Goal: Task Accomplishment & Management: Use online tool/utility

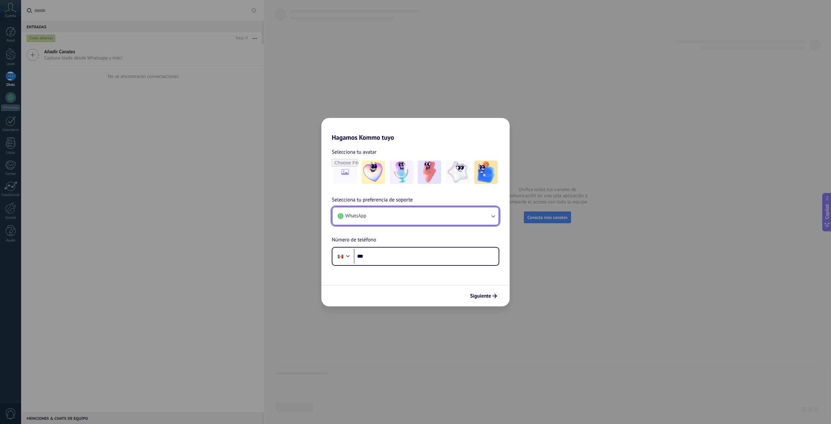
click at [388, 216] on button "WhatsApp" at bounding box center [416, 216] width 166 height 18
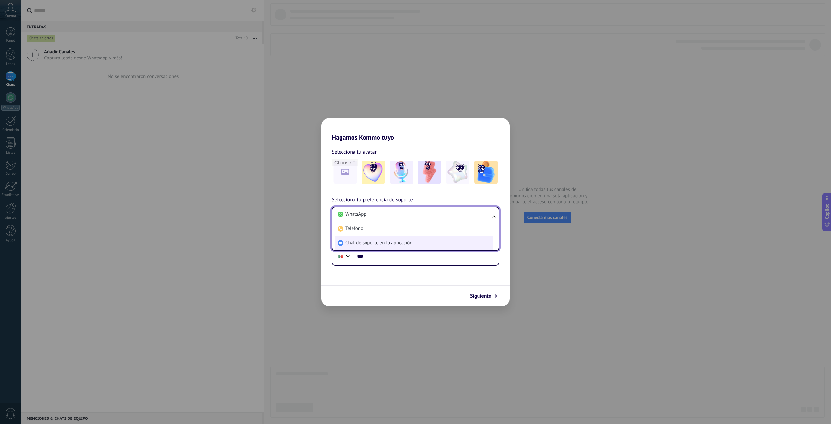
click at [390, 245] on span "Chat de soporte en la aplicación" at bounding box center [379, 243] width 67 height 6
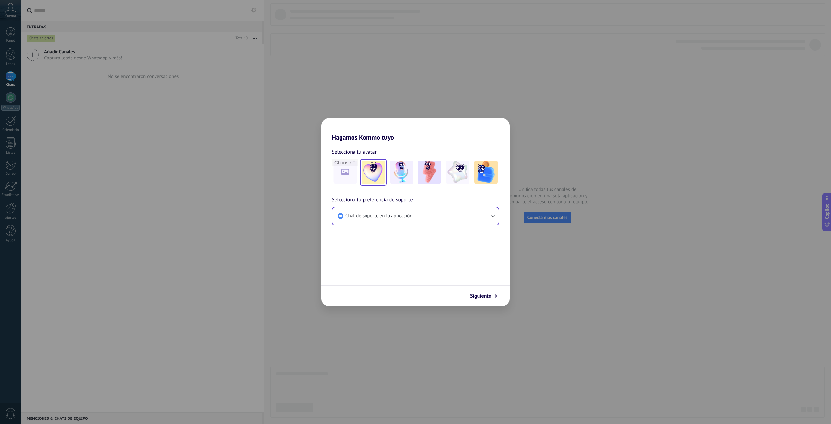
click at [381, 176] on img at bounding box center [373, 171] width 23 height 23
click at [408, 175] on img at bounding box center [401, 171] width 23 height 23
click at [457, 178] on img at bounding box center [457, 171] width 23 height 23
click at [423, 178] on img at bounding box center [429, 171] width 23 height 23
click at [477, 295] on span "Siguiente" at bounding box center [480, 296] width 21 height 5
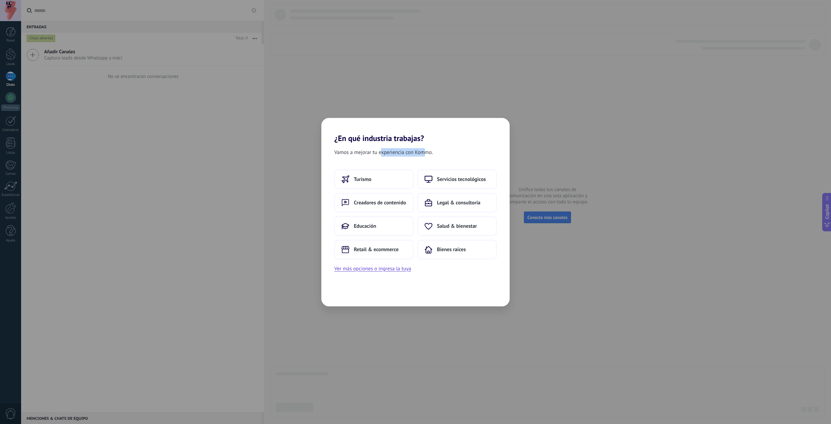
drag, startPoint x: 381, startPoint y: 153, endPoint x: 424, endPoint y: 154, distance: 43.5
click at [424, 154] on span "Vamos a mejorar tu experiencia con Kommo." at bounding box center [383, 152] width 98 height 8
click at [475, 202] on span "Legal & consultoría" at bounding box center [459, 202] width 44 height 6
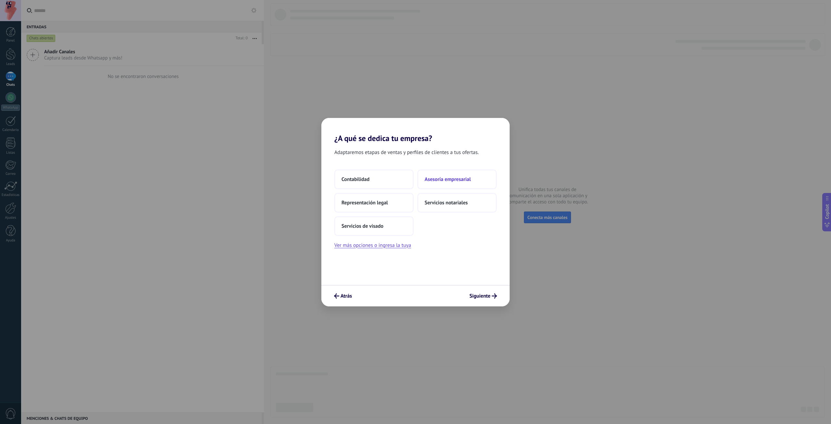
click at [459, 182] on span "Asesoría empresarial" at bounding box center [448, 179] width 46 height 6
click at [374, 178] on button "Solo yo" at bounding box center [373, 179] width 79 height 19
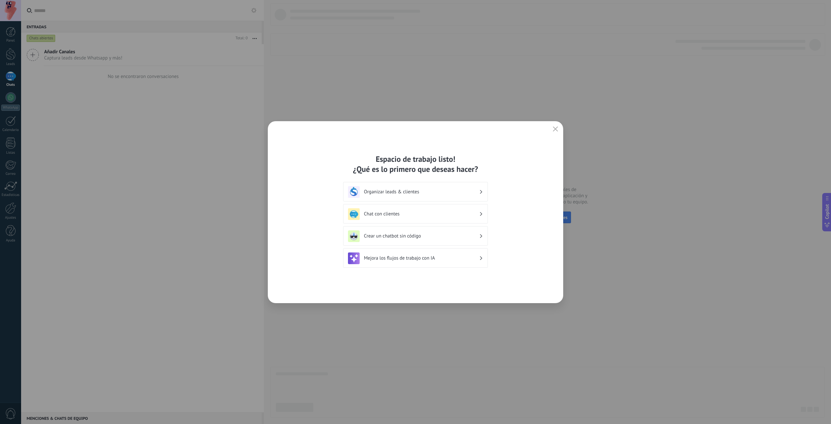
click at [461, 192] on h3 "Organizar leads & clientes" at bounding box center [421, 192] width 115 height 6
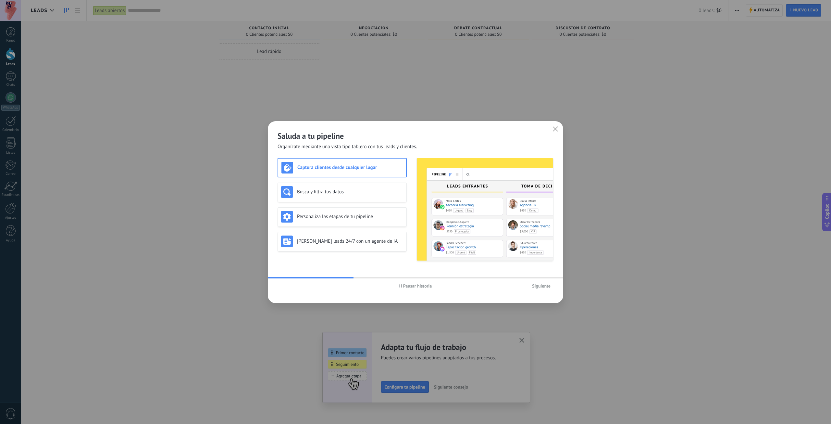
click at [376, 169] on h3 "Captura clientes desde cualquier lugar" at bounding box center [350, 167] width 106 height 6
click at [336, 196] on div "Busca y filtra tus datos" at bounding box center [342, 192] width 122 height 12
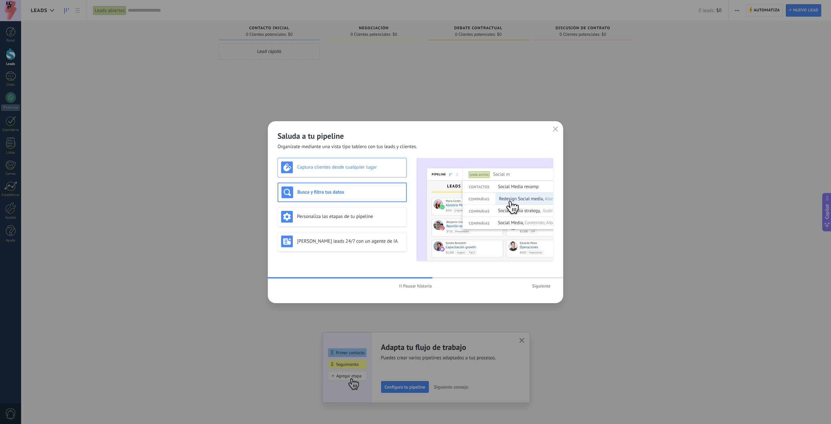
click at [336, 169] on h3 "Captura clientes desde cualquier lugar" at bounding box center [350, 167] width 106 height 6
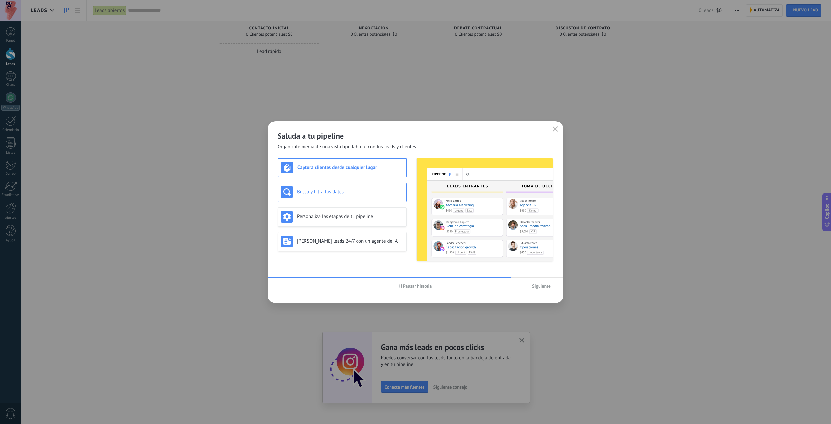
click at [342, 188] on div "Busca y filtra tus datos" at bounding box center [342, 192] width 122 height 12
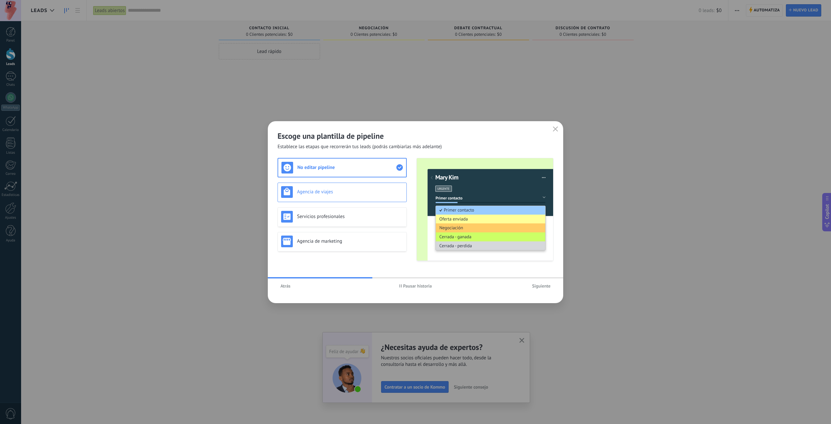
click at [341, 188] on div "Agencia de viajes" at bounding box center [342, 192] width 122 height 12
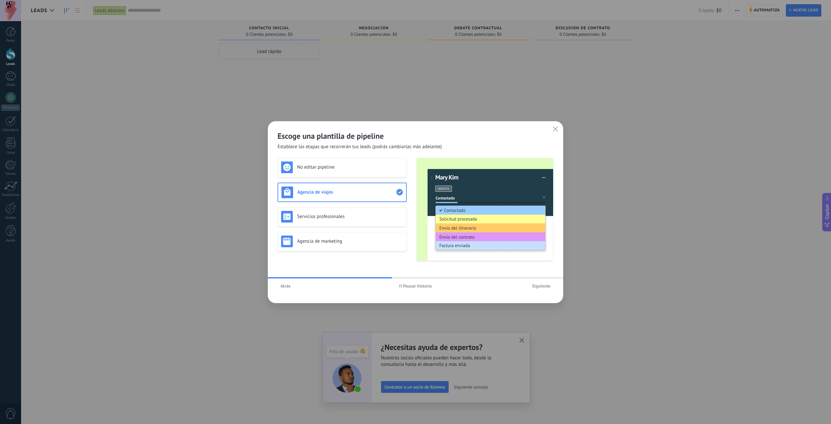
click at [425, 287] on span "Pausar historia" at bounding box center [417, 285] width 29 height 5
click at [329, 215] on h3 "Servicios profesionales" at bounding box center [350, 216] width 106 height 6
click at [349, 189] on h3 "Agencia de viajes" at bounding box center [350, 192] width 106 height 6
click at [353, 218] on h3 "Servicios profesionales" at bounding box center [350, 216] width 106 height 6
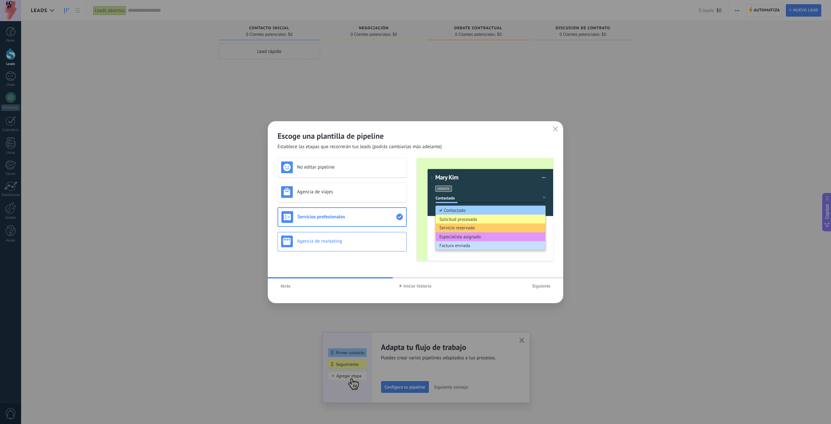
click at [358, 242] on h3 "Agencia de marketing" at bounding box center [350, 241] width 106 height 6
click at [419, 287] on span "Iniciar historia" at bounding box center [418, 285] width 28 height 5
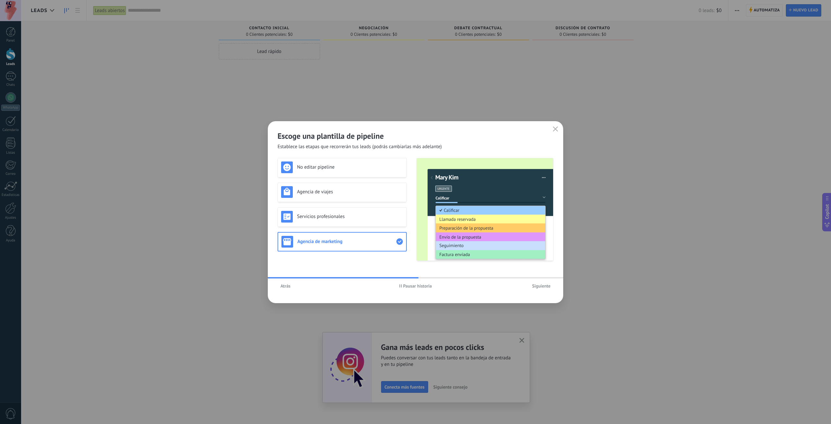
click at [541, 284] on span "Siguiente" at bounding box center [541, 285] width 19 height 5
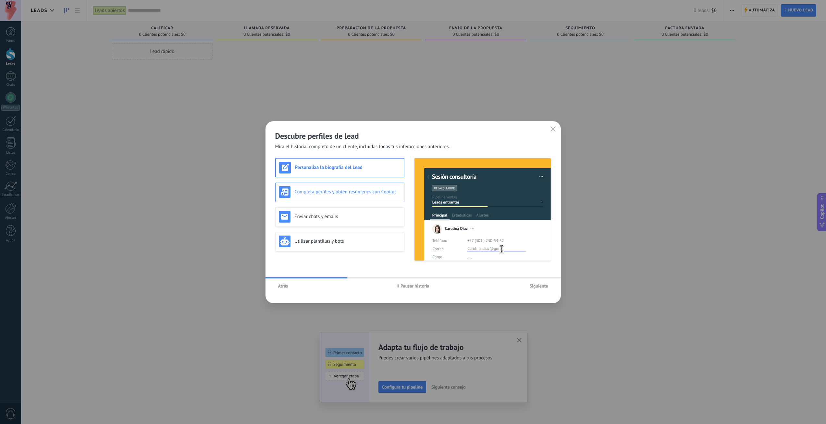
click at [346, 196] on div "Completa perfiles y obtén resúmenes con Copilot" at bounding box center [340, 192] width 122 height 12
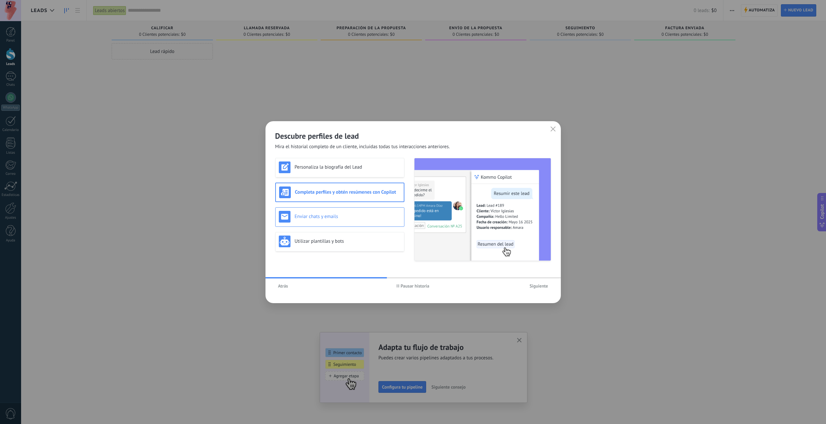
click at [359, 220] on div "Enviar chats y emails" at bounding box center [340, 217] width 122 height 12
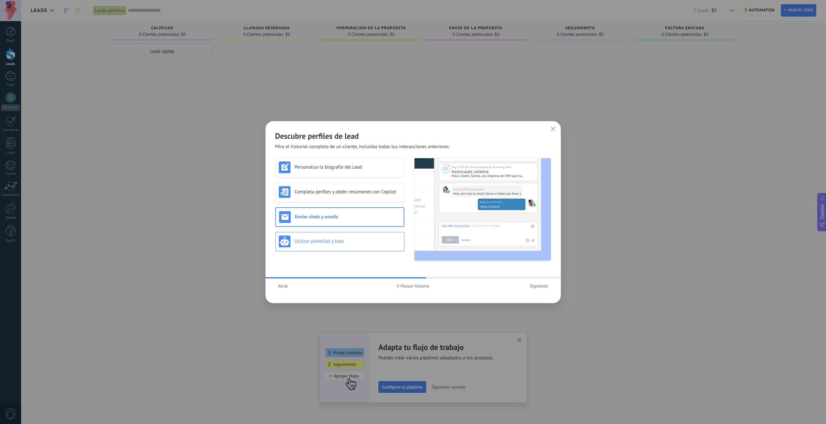
click at [366, 239] on h3 "Utilizar plantillas y bots" at bounding box center [348, 241] width 106 height 6
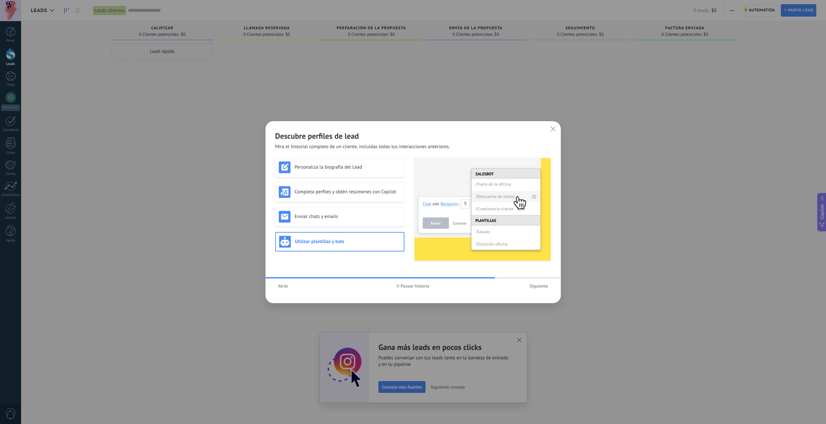
click at [540, 286] on span "Siguiente" at bounding box center [539, 285] width 19 height 5
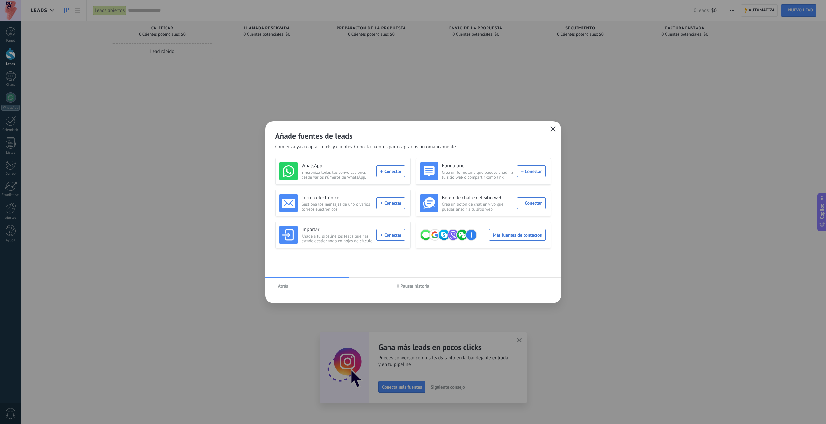
click at [554, 132] on span "button" at bounding box center [553, 129] width 5 height 6
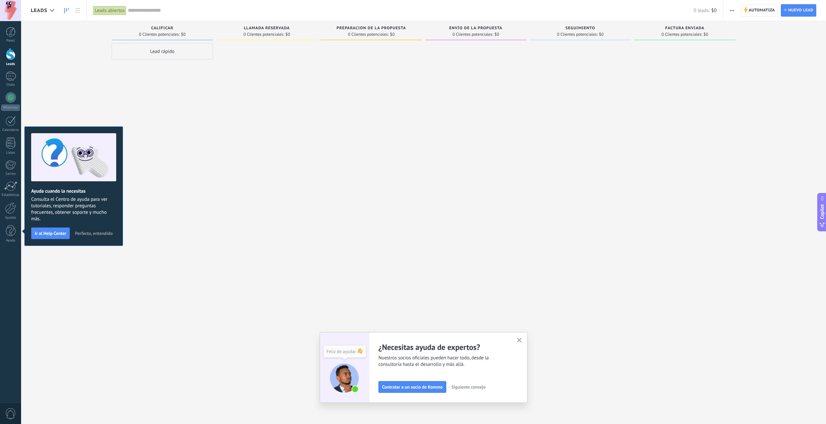
click at [107, 235] on span "Perfecto, entendido" at bounding box center [94, 233] width 38 height 5
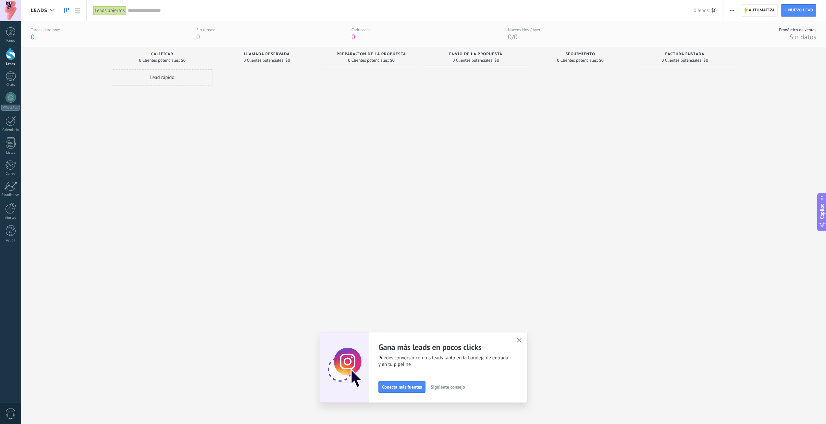
click at [162, 158] on div "Lead rápido" at bounding box center [162, 238] width 101 height 339
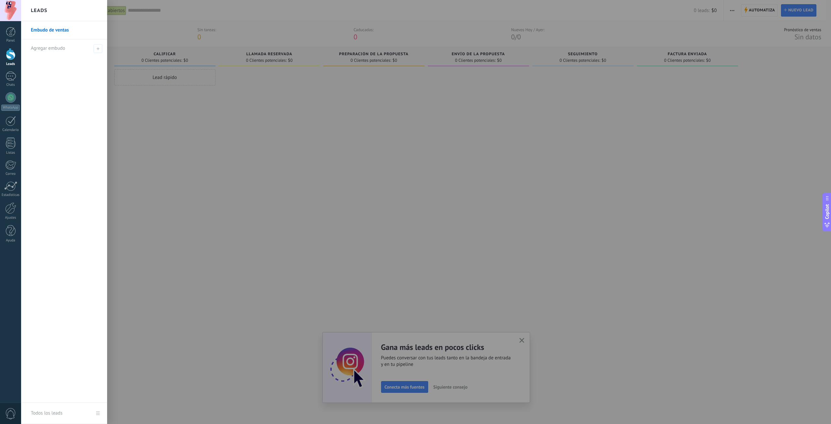
click at [431, 258] on div at bounding box center [436, 212] width 831 height 424
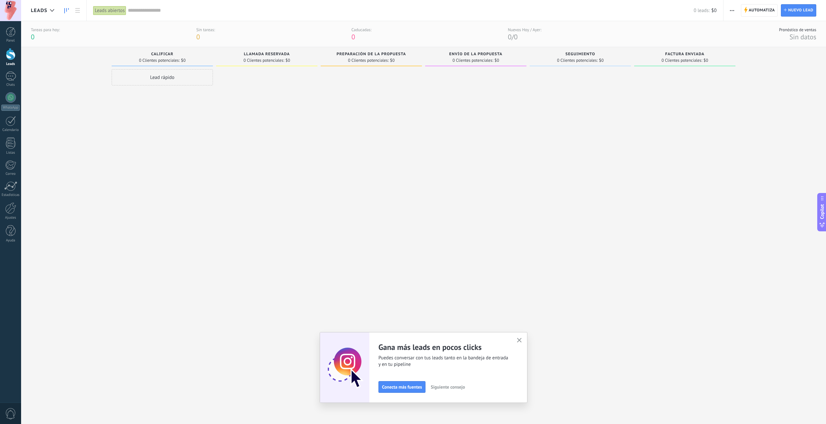
click at [522, 341] on use "button" at bounding box center [519, 340] width 5 height 5
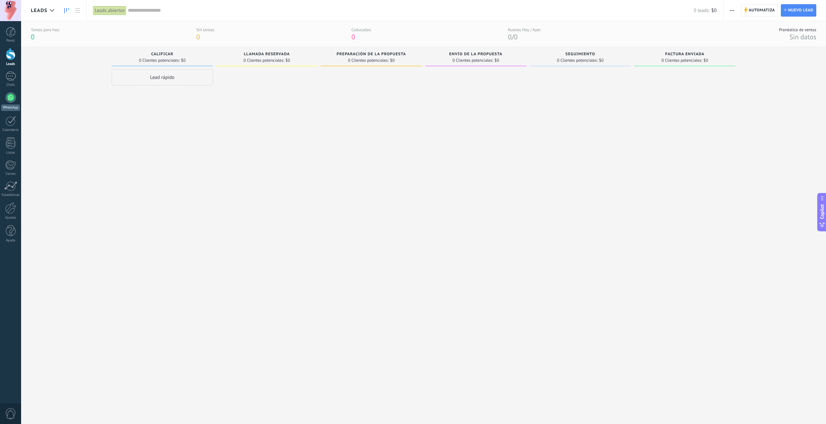
click at [15, 99] on div at bounding box center [11, 97] width 10 height 10
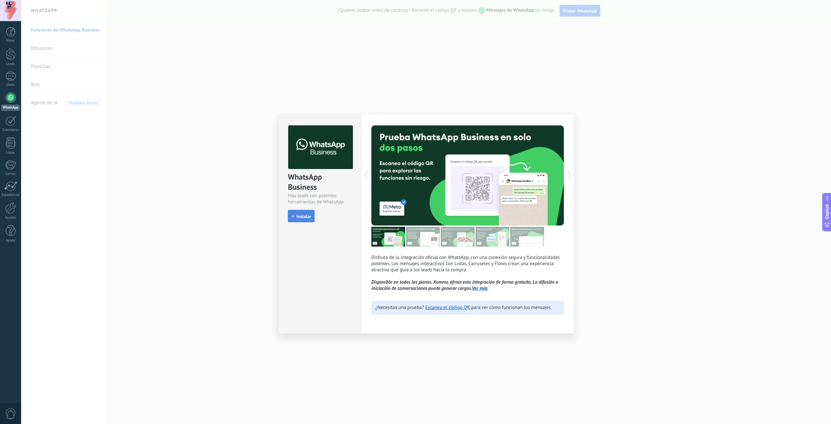
click at [296, 219] on button "Instalar" at bounding box center [301, 216] width 27 height 12
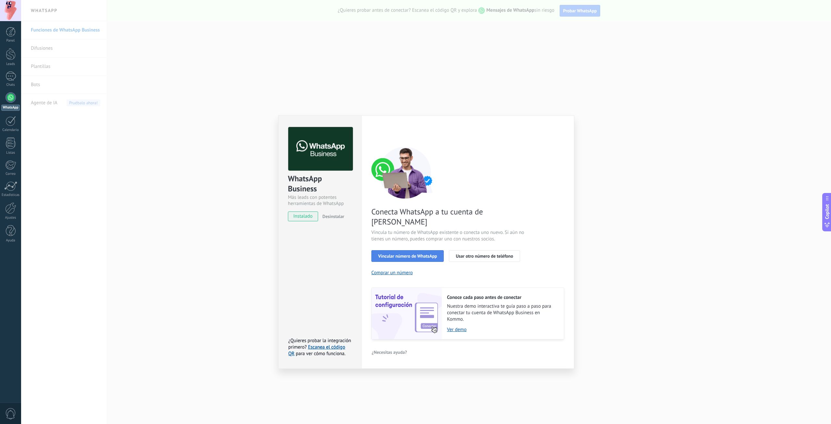
click at [420, 254] on span "Vincular número de WhatsApp" at bounding box center [407, 256] width 59 height 5
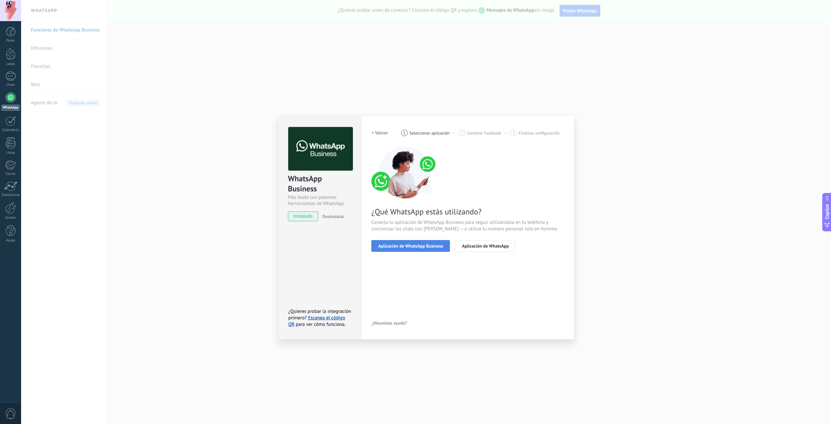
click at [421, 244] on span "Aplicación de WhatsApp Business" at bounding box center [410, 246] width 65 height 5
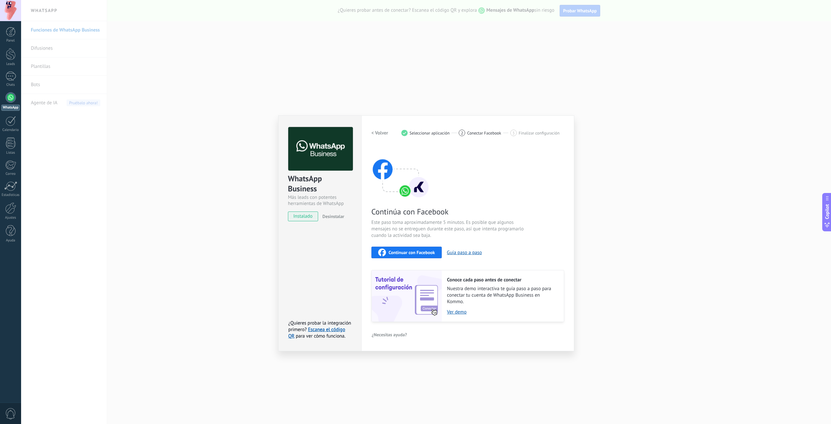
click at [415, 251] on span "Continuar con Facebook" at bounding box center [412, 252] width 46 height 5
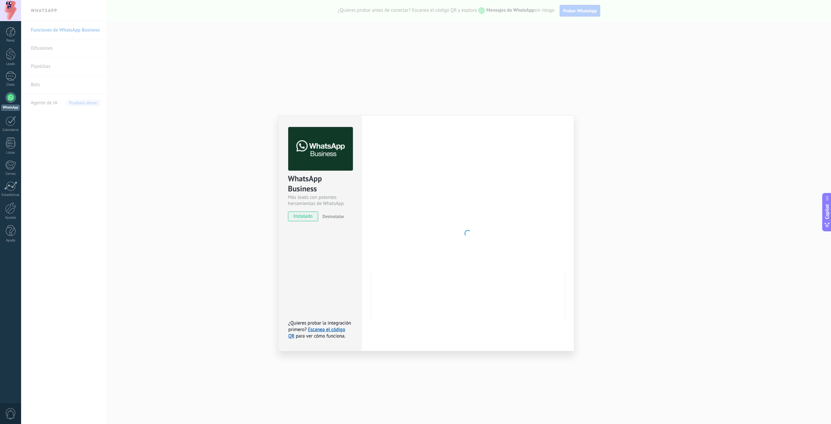
click at [535, 90] on div "WhatsApp Business Más leads con potentes herramientas de WhatsApp instalado Des…" at bounding box center [426, 212] width 810 height 424
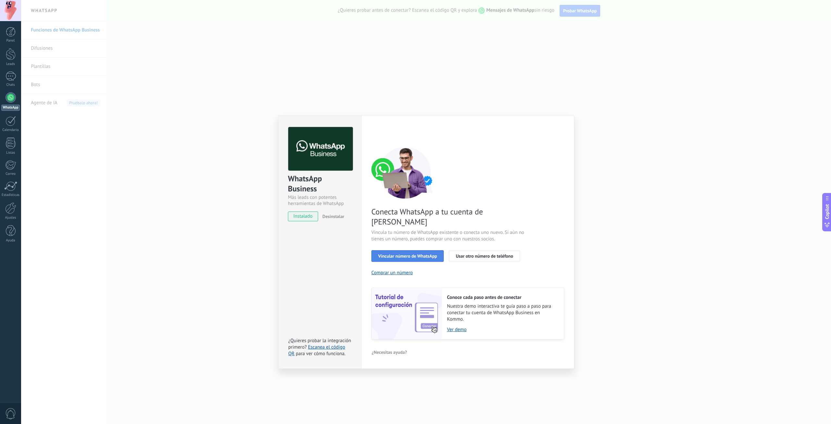
click at [424, 254] on span "Vincular número de WhatsApp" at bounding box center [407, 256] width 59 height 5
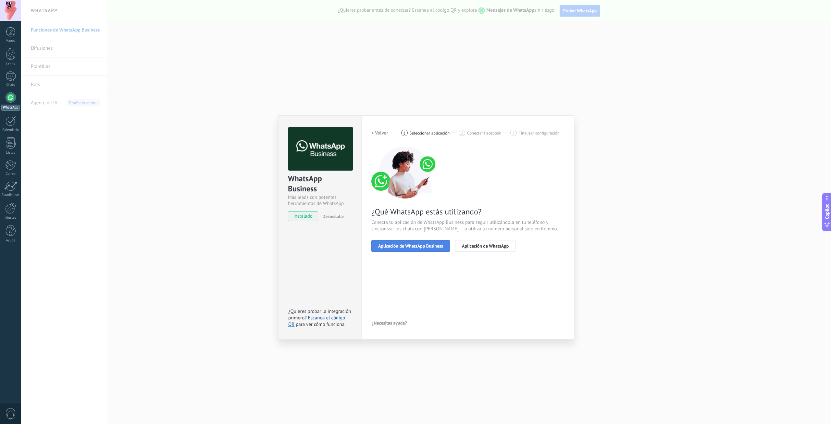
click at [404, 248] on span "Aplicación de WhatsApp Business" at bounding box center [410, 246] width 65 height 5
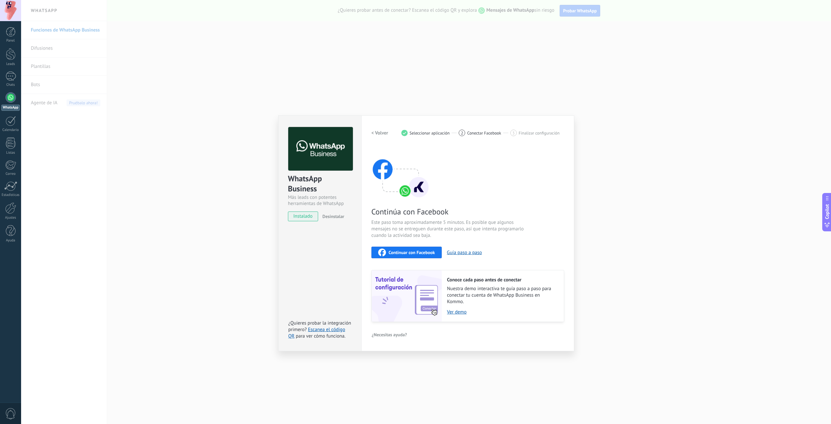
click at [406, 254] on span "Continuar con Facebook" at bounding box center [412, 252] width 46 height 5
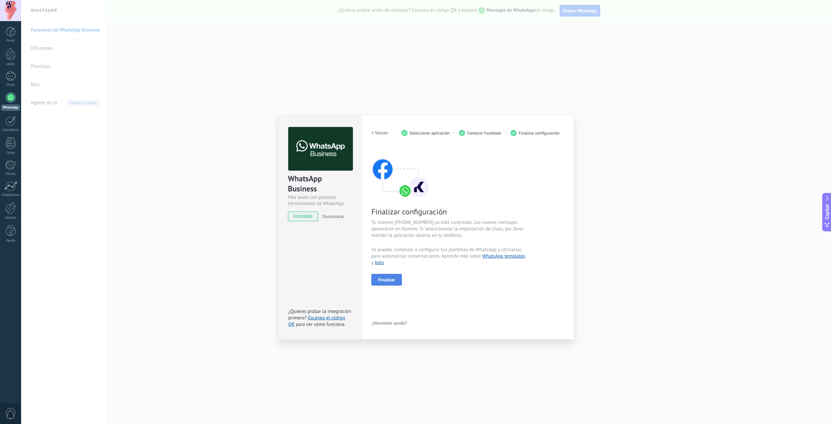
click at [388, 280] on span "Finalizar" at bounding box center [386, 279] width 17 height 5
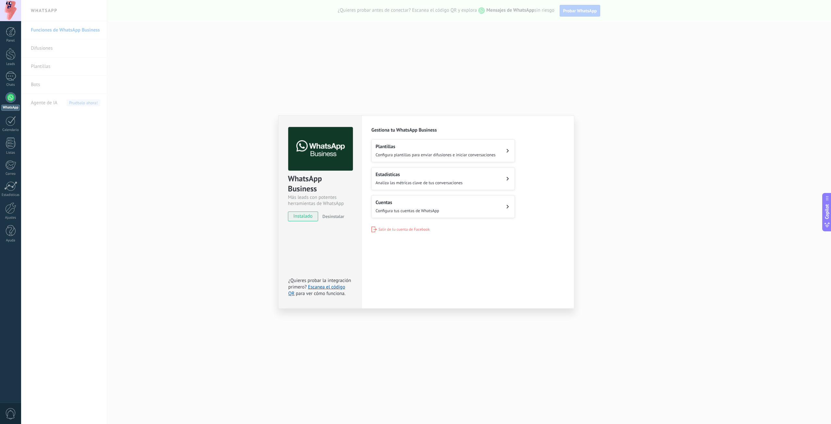
click at [627, 175] on div "WhatsApp Business Más leads con potentes herramientas de WhatsApp instalado Des…" at bounding box center [426, 212] width 810 height 424
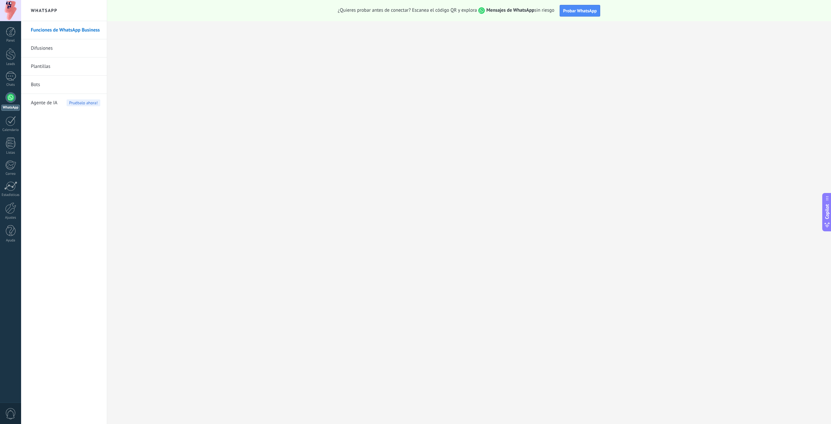
click at [9, 98] on div at bounding box center [11, 97] width 10 height 10
click at [61, 31] on link "Funciones de WhatsApp Business" at bounding box center [65, 30] width 69 height 18
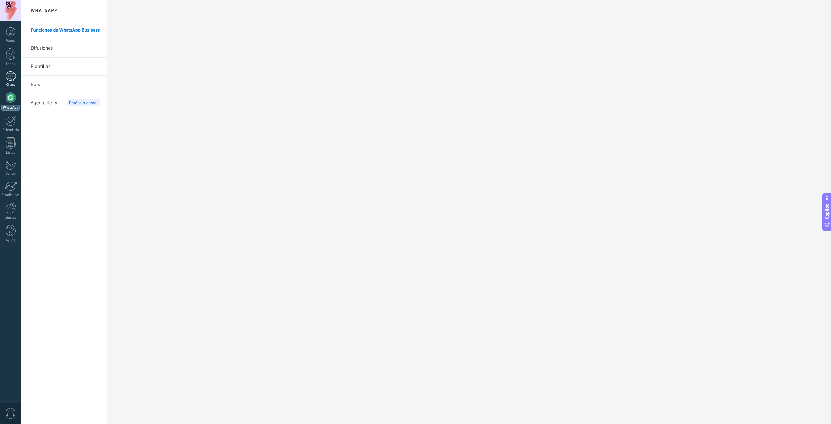
click at [10, 84] on div "Chats" at bounding box center [10, 85] width 19 height 4
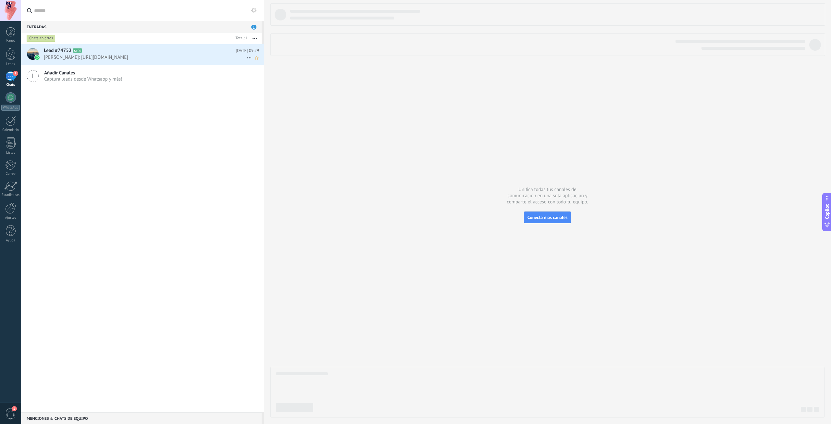
click at [123, 55] on span "[PERSON_NAME]: [URL][DOMAIN_NAME]" at bounding box center [145, 57] width 203 height 6
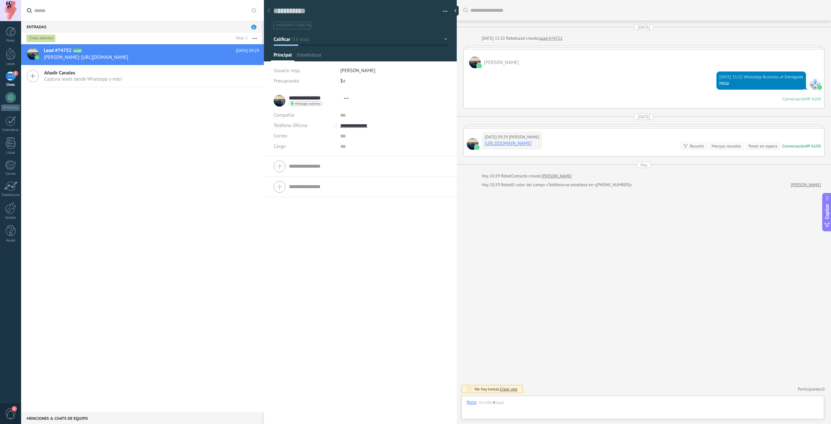
scroll to position [10, 0]
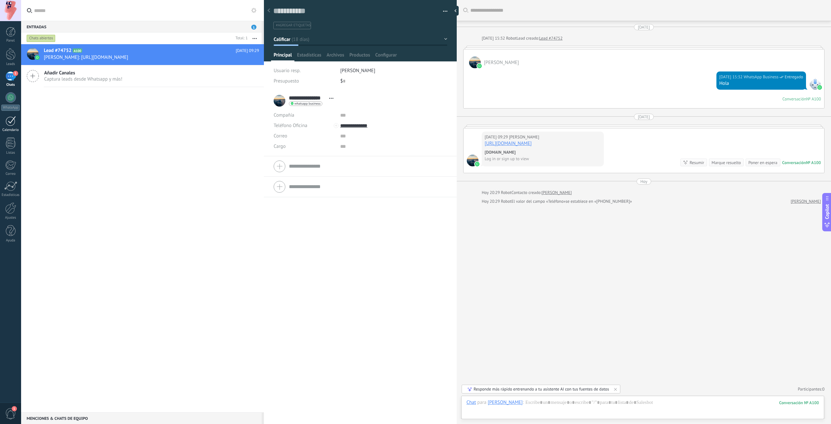
click at [8, 126] on link "Calendario" at bounding box center [10, 124] width 21 height 16
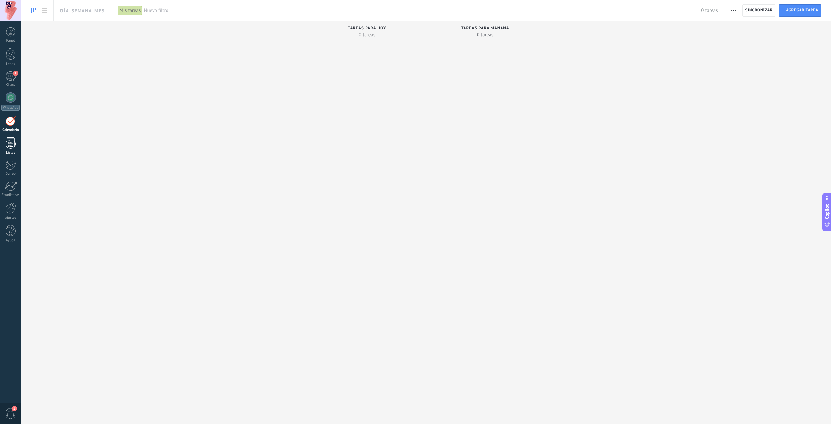
click at [8, 145] on div at bounding box center [11, 142] width 10 height 11
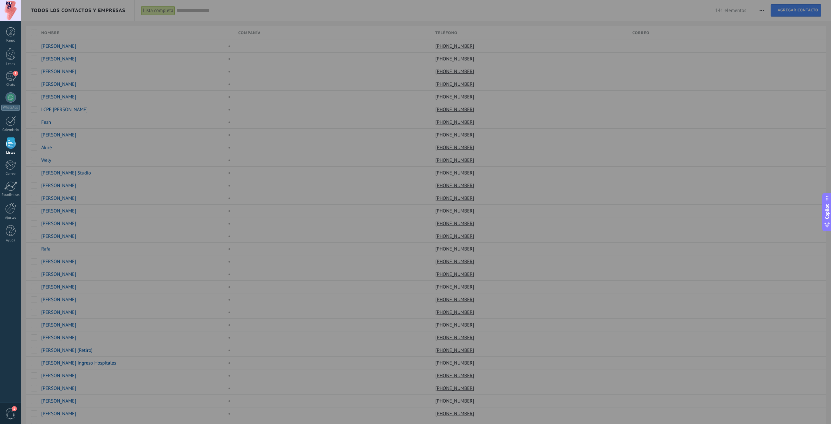
click at [84, 145] on div at bounding box center [436, 212] width 831 height 424
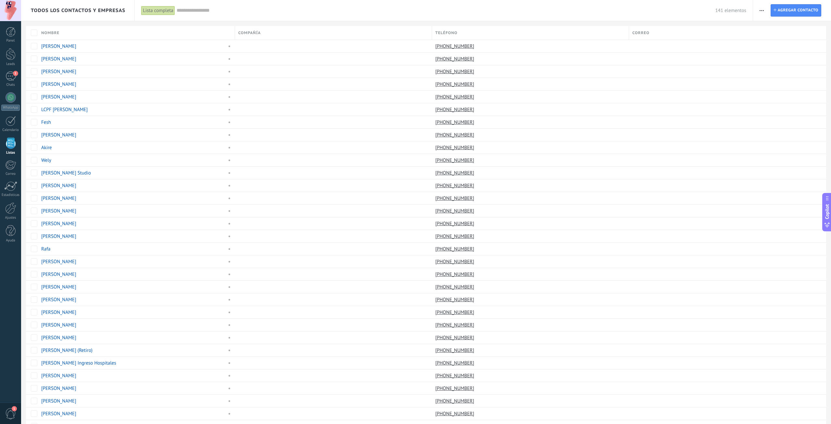
click at [8, 69] on div "Panel Leads 1 Chats WhatsApp Clientes" at bounding box center [10, 138] width 21 height 222
click at [9, 79] on div "1" at bounding box center [11, 75] width 10 height 9
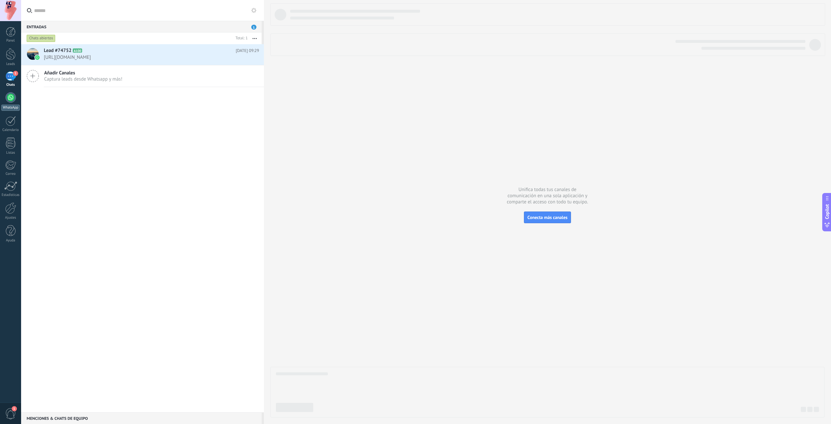
click at [8, 99] on div at bounding box center [11, 97] width 10 height 10
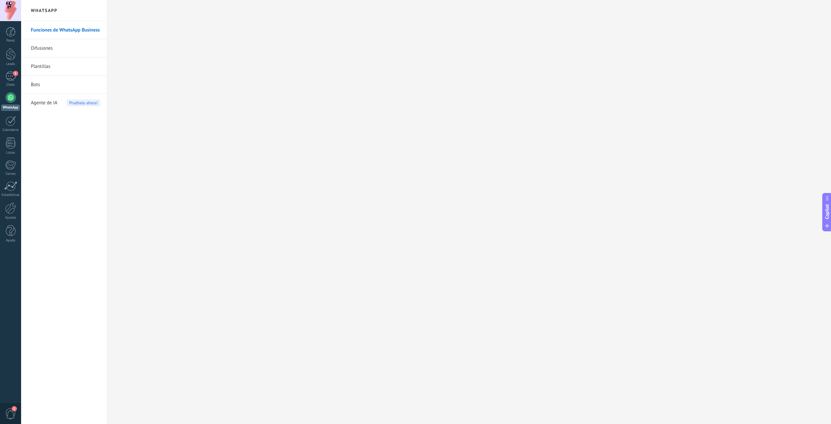
click at [45, 82] on link "Bots" at bounding box center [65, 85] width 69 height 18
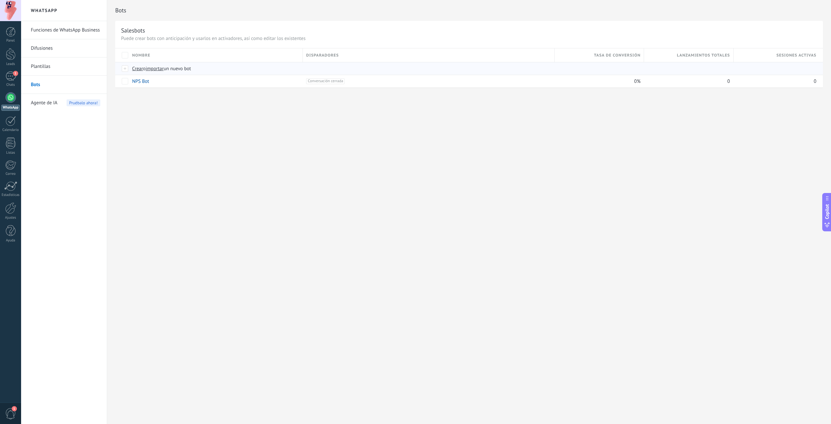
click at [139, 69] on span "Crear" at bounding box center [137, 69] width 11 height 6
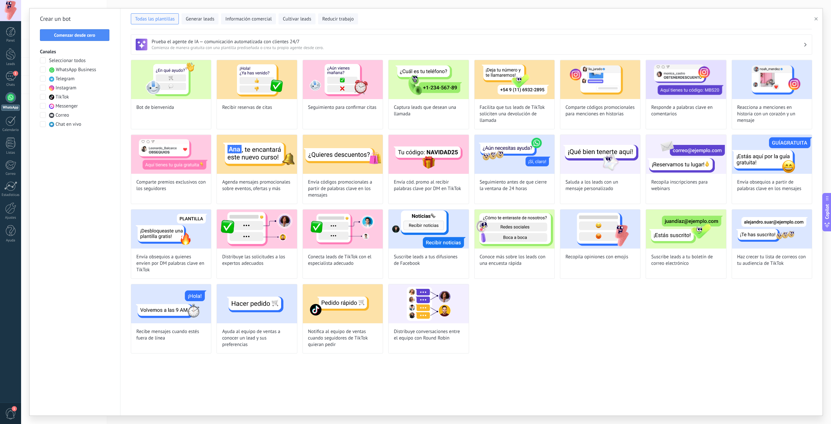
click at [42, 67] on span at bounding box center [43, 70] width 6 height 6
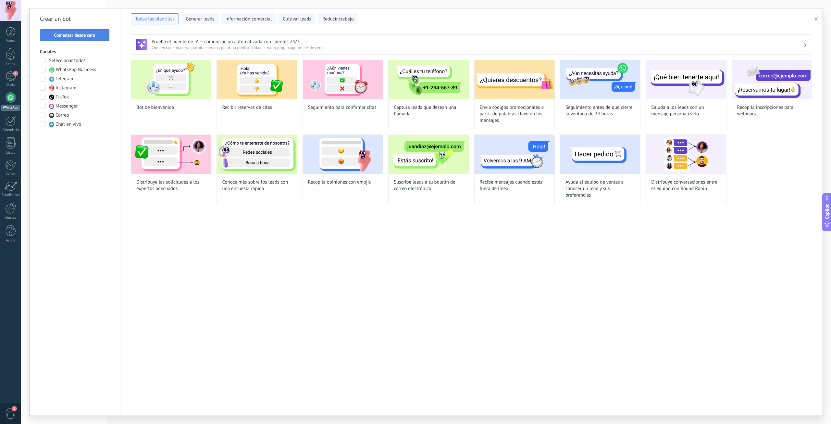
click at [87, 35] on span "Comenzar desde cero" at bounding box center [74, 35] width 41 height 5
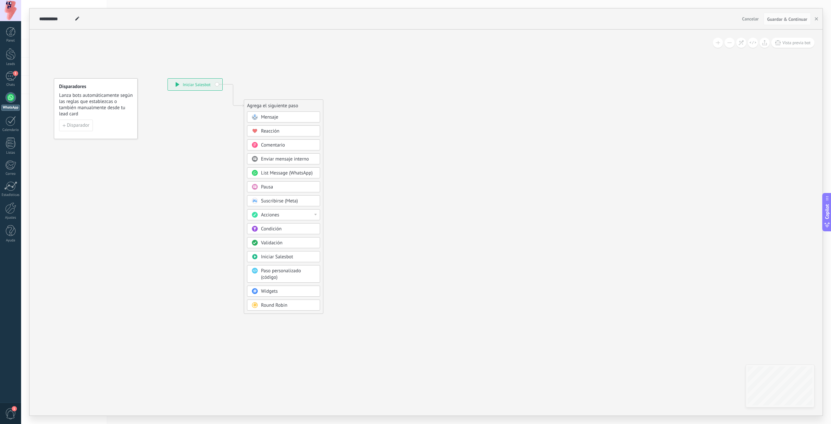
click at [197, 84] on div "**********" at bounding box center [195, 85] width 55 height 12
click at [50, 21] on input "**********" at bounding box center [56, 18] width 34 height 5
type input "*****"
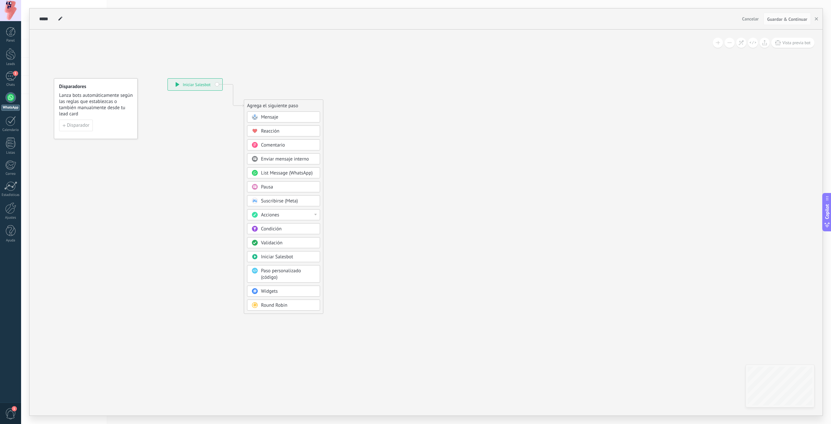
click at [96, 32] on icon at bounding box center [223, 196] width 436 height 560
click at [208, 84] on div "**********" at bounding box center [195, 85] width 55 height 12
click at [73, 124] on span "Disparador" at bounding box center [78, 125] width 22 height 5
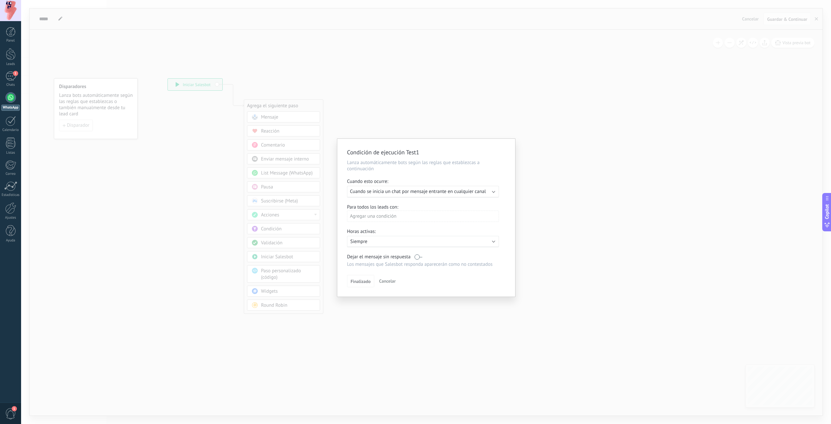
click at [438, 192] on span "Cuando se inicia un chat por mensaje entrante en cualquier canal" at bounding box center [418, 191] width 136 height 6
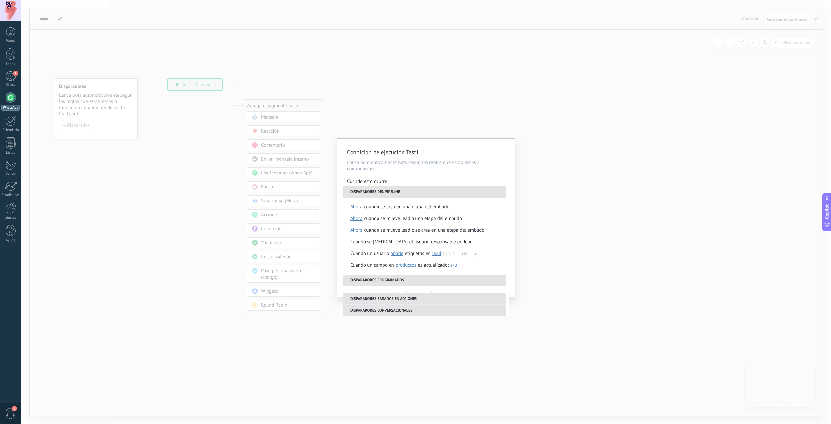
click at [448, 162] on p "Lanza automáticamente bots según las reglas que establezcas a continuación" at bounding box center [426, 165] width 158 height 12
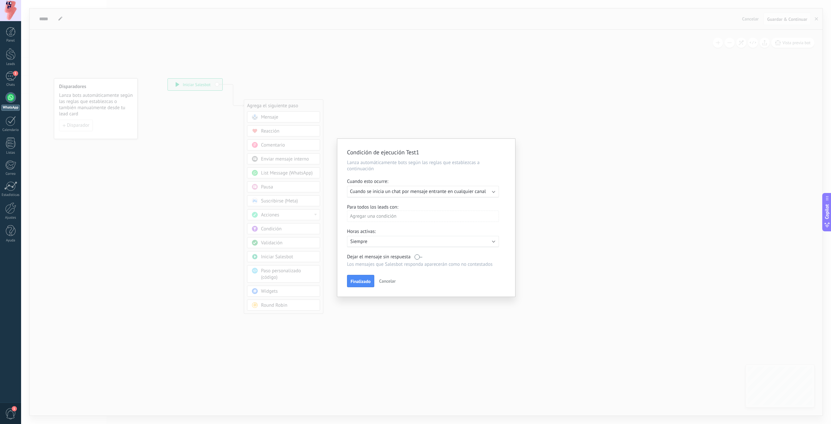
click at [388, 218] on div "Agregar una condición" at bounding box center [423, 215] width 152 height 11
click at [423, 228] on div at bounding box center [426, 218] width 178 height 158
click at [361, 280] on span "Finalizado" at bounding box center [361, 281] width 20 height 5
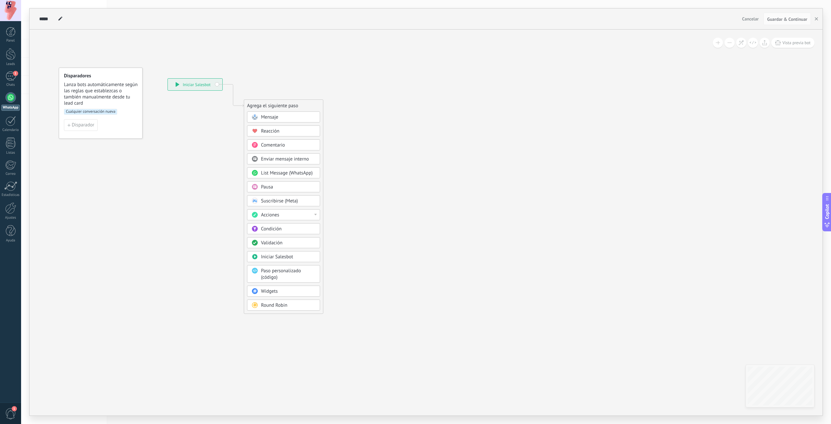
drag, startPoint x: 101, startPoint y: 87, endPoint x: 106, endPoint y: 76, distance: 11.8
click at [106, 76] on h4 "Disparadores" at bounding box center [101, 76] width 74 height 6
click at [172, 113] on icon at bounding box center [223, 196] width 436 height 560
click at [83, 127] on span "Disparador" at bounding box center [83, 125] width 22 height 5
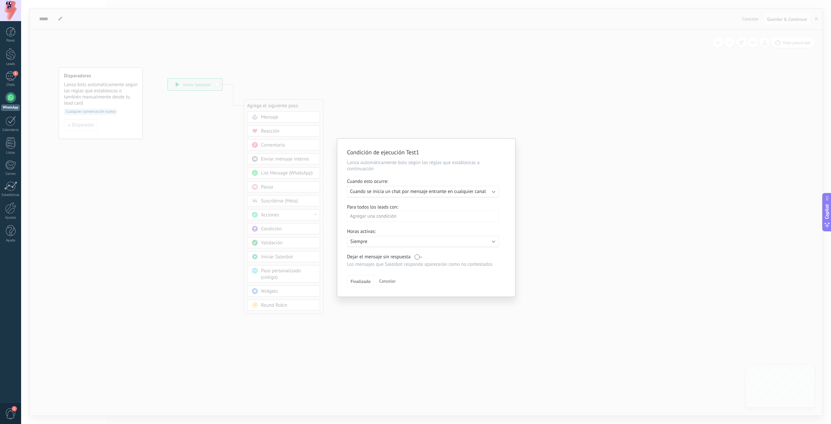
click at [391, 193] on span "Cuando se inicia un chat por mensaje entrante en cualquier canal" at bounding box center [418, 191] width 136 height 6
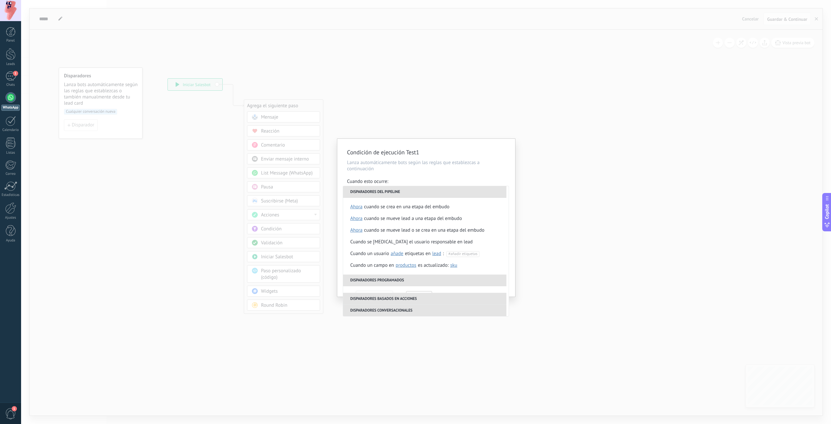
click at [462, 122] on div "**********" at bounding box center [426, 212] width 810 height 424
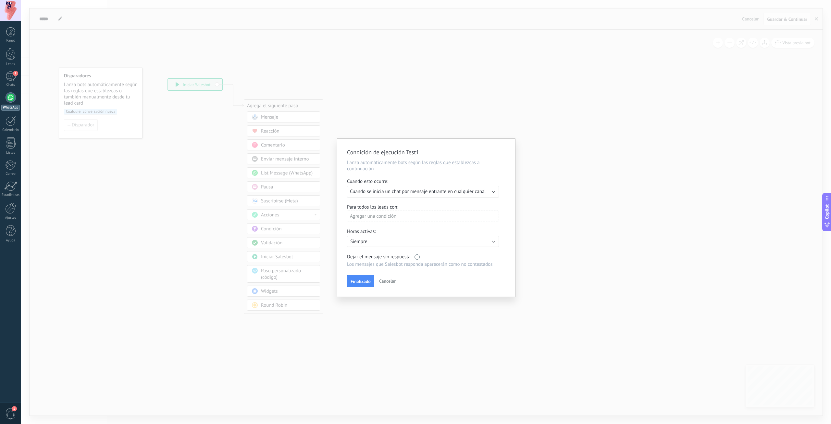
click at [441, 115] on div "Condición de ejecución Test1 Lanza automáticamente bots según las reglas que es…" at bounding box center [426, 212] width 810 height 424
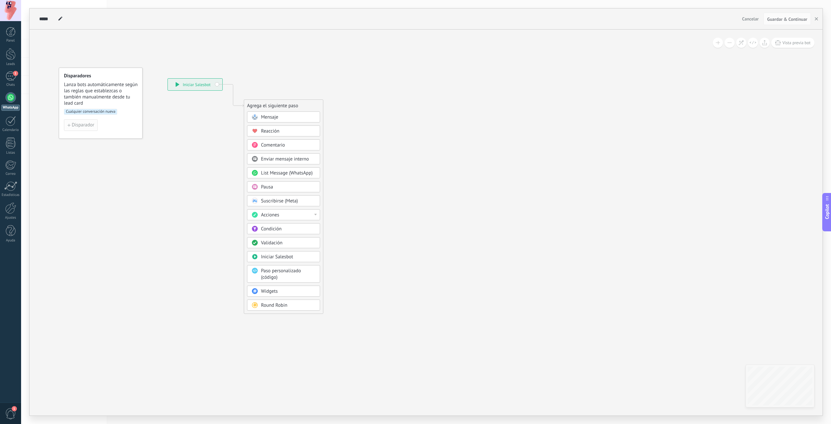
click at [91, 123] on span "Disparador" at bounding box center [83, 125] width 22 height 5
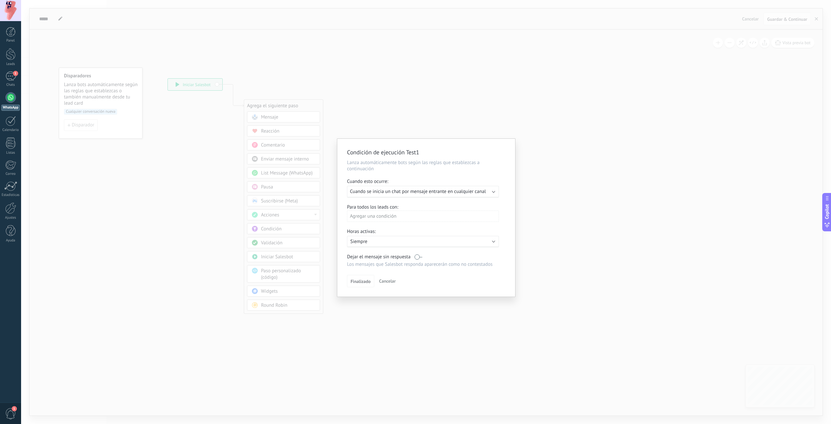
click at [412, 190] on span "Cuando se inicia un chat por mensaje entrante en cualquier canal" at bounding box center [418, 191] width 136 height 6
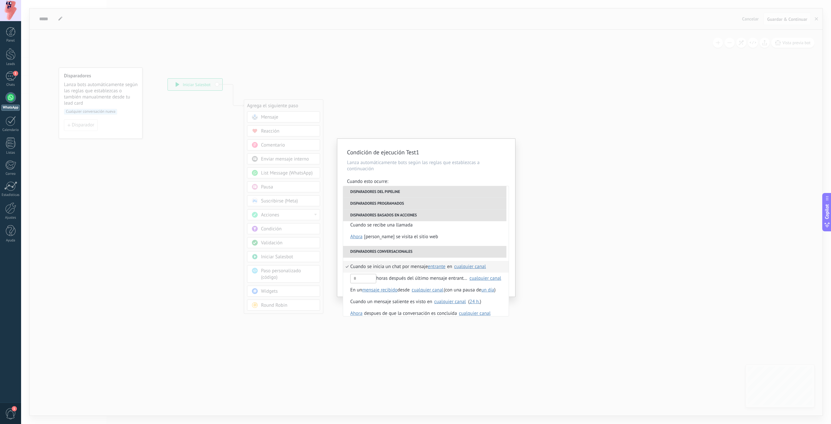
scroll to position [142, 0]
click at [463, 284] on li "En un mensaje recibido mensaje enviado mensaje recibido desde Seleccionar todo …" at bounding box center [426, 284] width 166 height 12
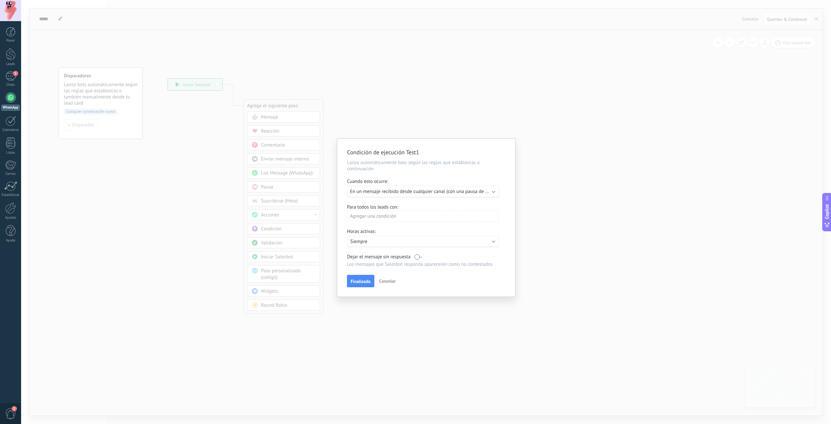
click at [387, 219] on div "Agregar una condición" at bounding box center [423, 215] width 152 height 11
click at [434, 230] on div at bounding box center [426, 218] width 178 height 158
click at [419, 243] on p "Siempre" at bounding box center [407, 241] width 114 height 6
click at [416, 226] on div at bounding box center [426, 218] width 178 height 158
click at [419, 257] on label at bounding box center [419, 257] width 8 height 6
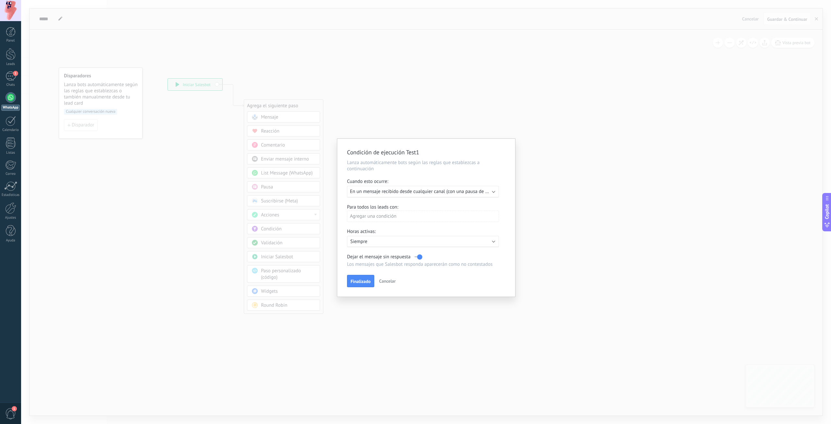
click at [419, 257] on label at bounding box center [419, 257] width 8 height 6
click at [413, 192] on span "En un mensaje recibido desde cualquier canal (con una pausa de Un día)" at bounding box center [425, 191] width 150 height 6
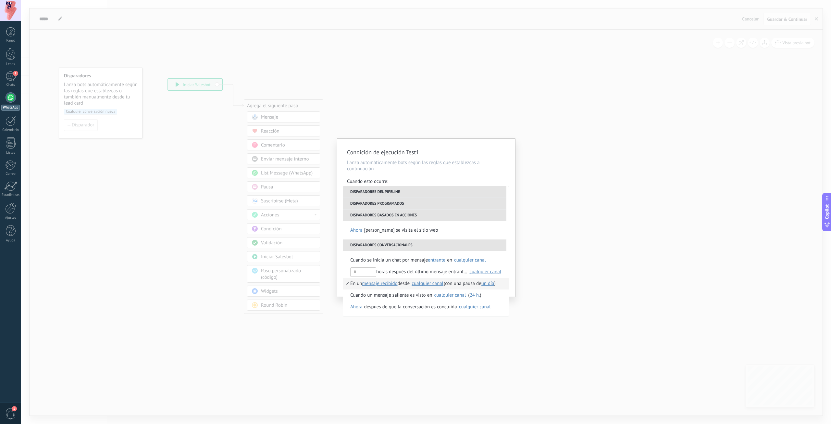
click at [384, 284] on span "mensaje recibido" at bounding box center [379, 283] width 35 height 6
click at [394, 280] on li "mensaje recibido" at bounding box center [388, 283] width 49 height 11
click at [427, 282] on div "cualquier canal" at bounding box center [428, 283] width 32 height 5
click at [448, 280] on li "En un mensaje recibido mensaje recibido mensaje enviado desde [GEOGRAPHIC_DATA]…" at bounding box center [426, 284] width 166 height 12
click at [427, 283] on div "cualquier canal" at bounding box center [428, 283] width 32 height 5
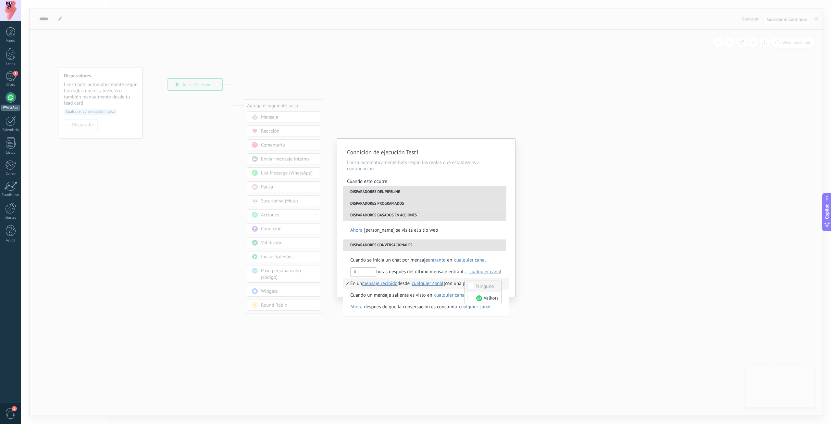
click at [427, 283] on div "cualquier canal" at bounding box center [428, 283] width 32 height 5
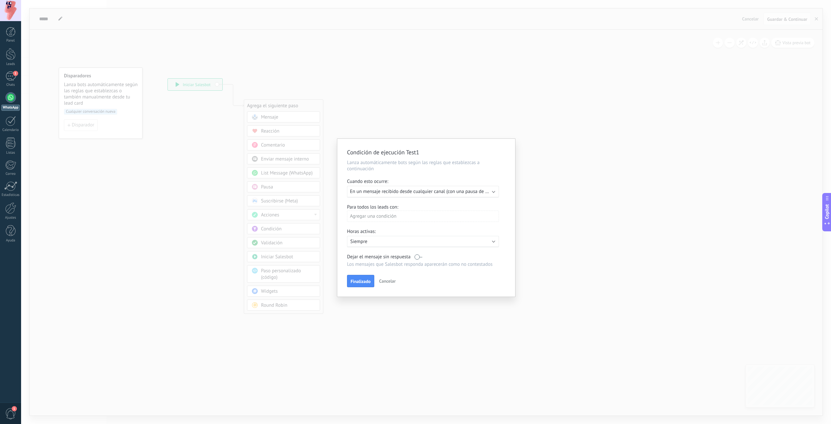
click at [412, 187] on div "Ejecutar: En un mensaje recibido desde cualquier canal (con una pausa de Un día)" at bounding box center [423, 192] width 152 height 12
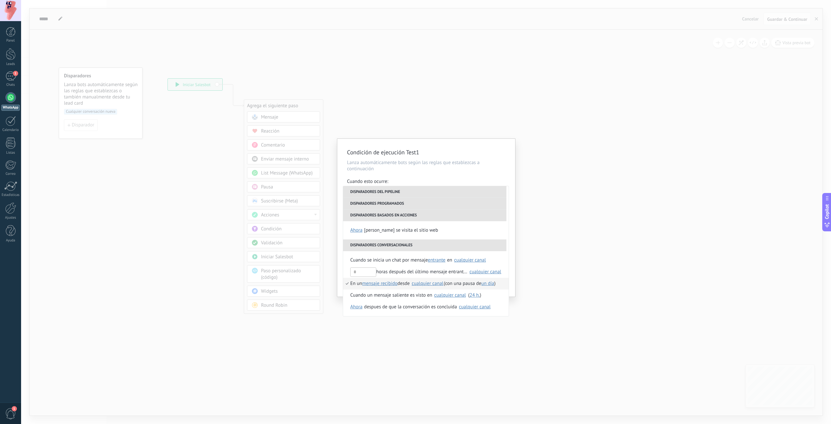
click at [430, 283] on div "cualquier canal" at bounding box center [428, 283] width 32 height 5
click at [432, 284] on div "cualquier canal" at bounding box center [428, 283] width 32 height 5
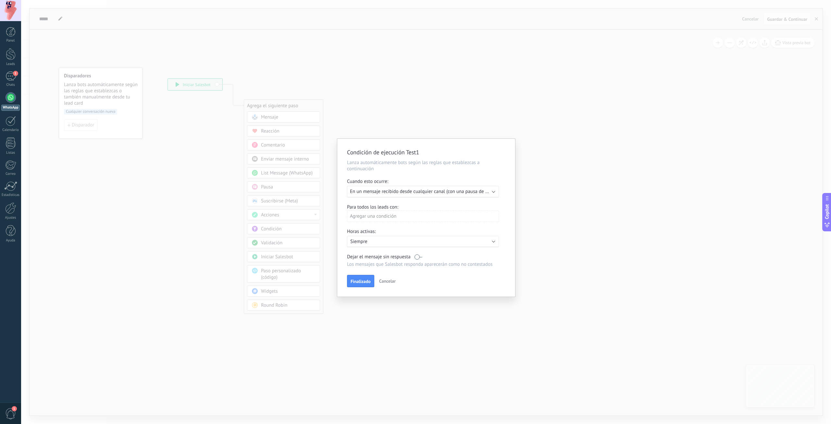
click at [418, 186] on div "Ejecutar: En un mensaje recibido desde cualquier canal (con una pausa de Un día)" at bounding box center [423, 192] width 152 height 12
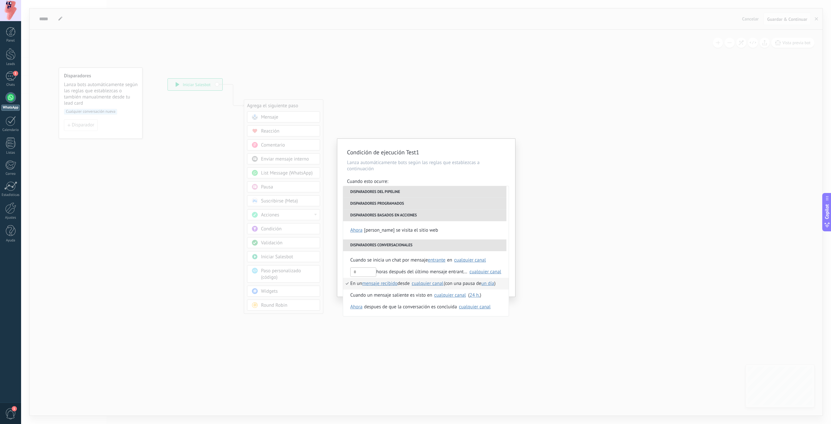
click at [489, 284] on span "un día" at bounding box center [488, 283] width 13 height 6
click at [509, 285] on span "un día" at bounding box center [537, 284] width 105 height 6
click at [398, 157] on div "**********" at bounding box center [426, 218] width 178 height 158
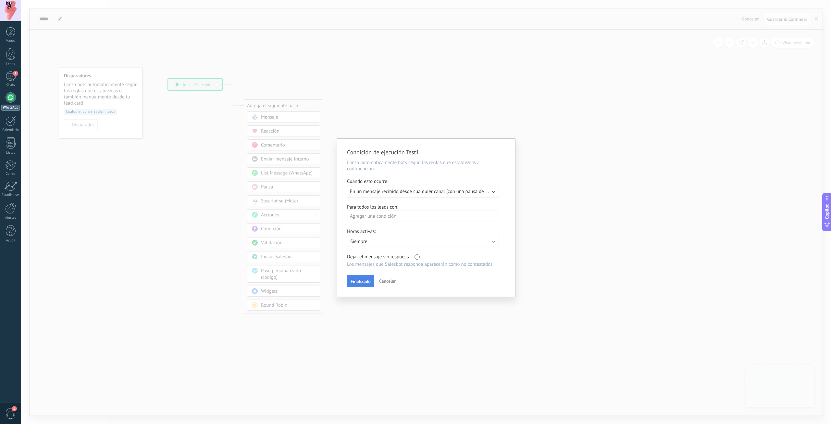
click at [365, 281] on span "Finalizado" at bounding box center [361, 281] width 20 height 5
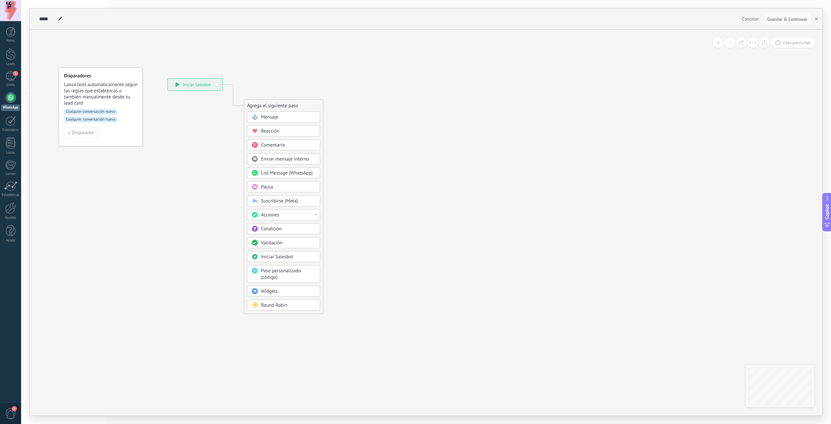
click at [100, 118] on span "Cualquier conversación nueva" at bounding box center [90, 120] width 53 height 6
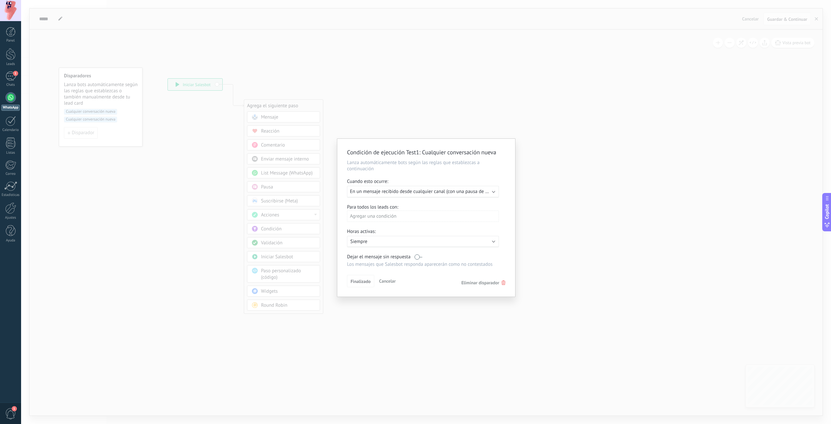
click at [469, 140] on div "Condición de ejecución Test1 : Cualquier conversación nueva Lanza automáticamen…" at bounding box center [426, 218] width 178 height 158
click at [387, 279] on span "Cancelar" at bounding box center [387, 281] width 17 height 6
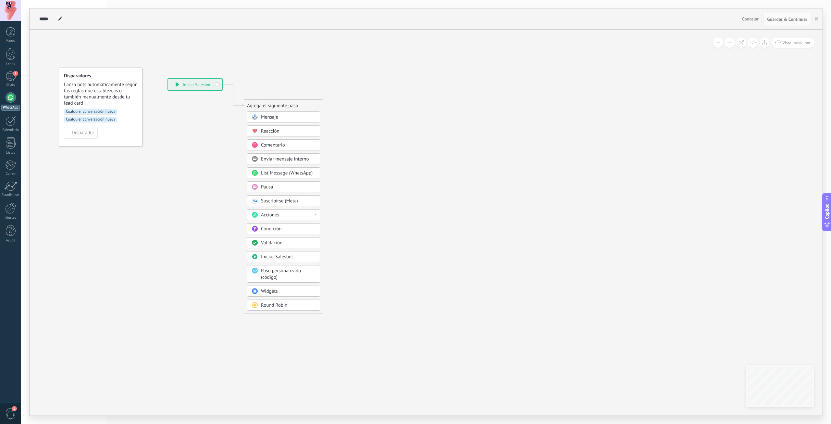
click at [82, 111] on span "Cualquier conversación nueva" at bounding box center [90, 112] width 53 height 6
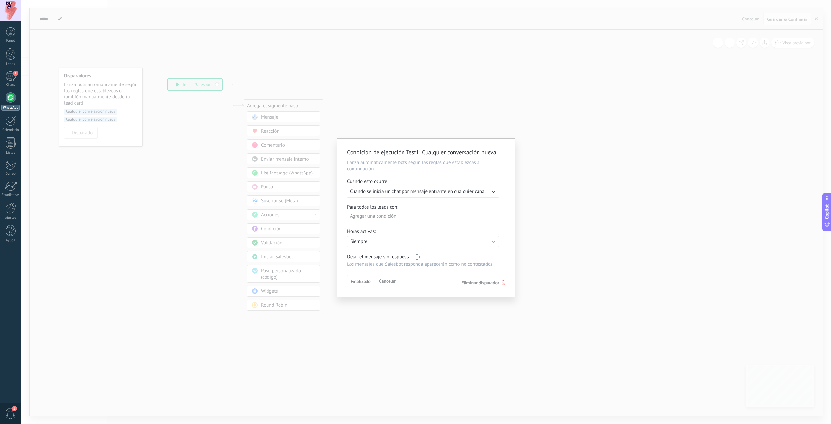
click at [402, 195] on div "Ejecutar: Cuando se inicia un chat por mensaje entrante en cualquier canal" at bounding box center [423, 192] width 152 height 12
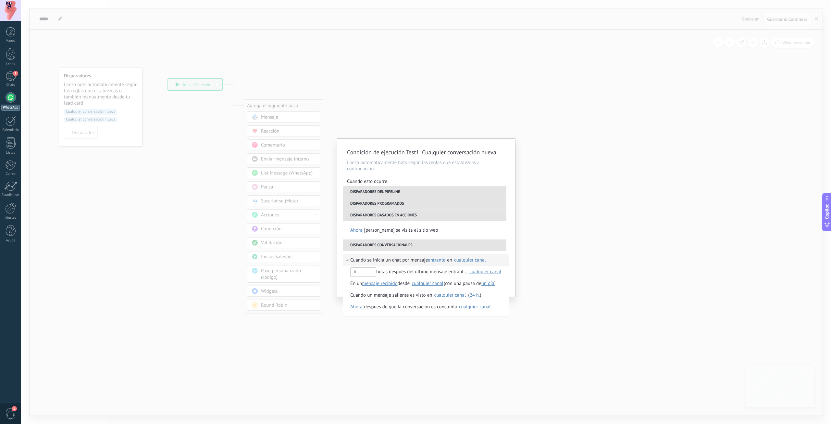
click at [469, 259] on div "cualquier canal" at bounding box center [470, 260] width 32 height 5
click at [550, 204] on div "Condición de ejecución Test1 : Cualquier conversación nueva Lanza automáticamen…" at bounding box center [426, 212] width 810 height 424
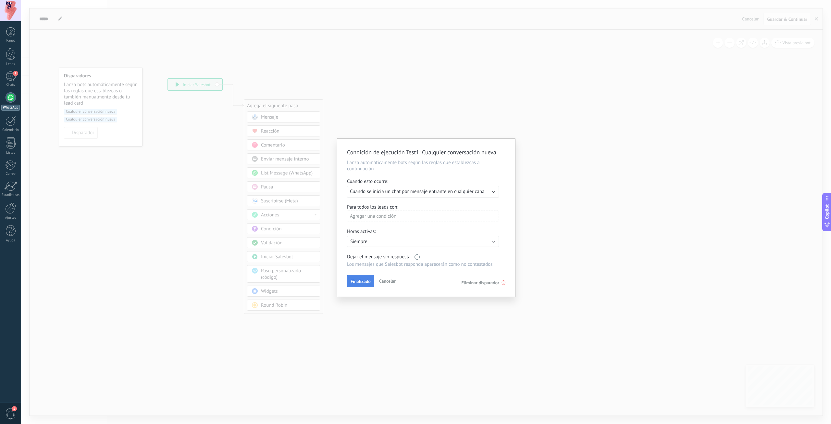
click at [363, 282] on span "Finalizado" at bounding box center [361, 281] width 20 height 5
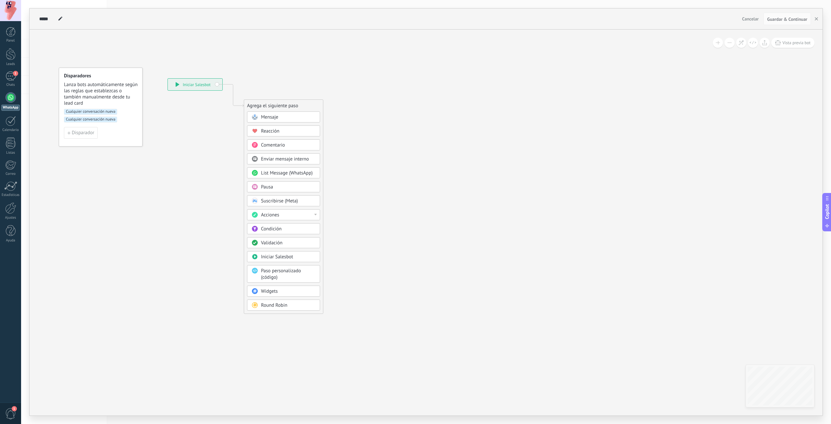
click at [105, 122] on span "Cualquier conversación nueva" at bounding box center [90, 120] width 53 height 6
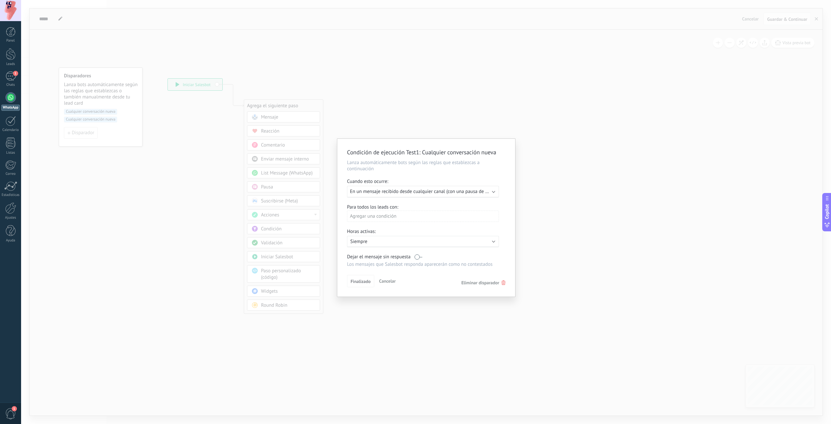
click at [491, 284] on span "Eliminar disparador" at bounding box center [480, 283] width 38 height 6
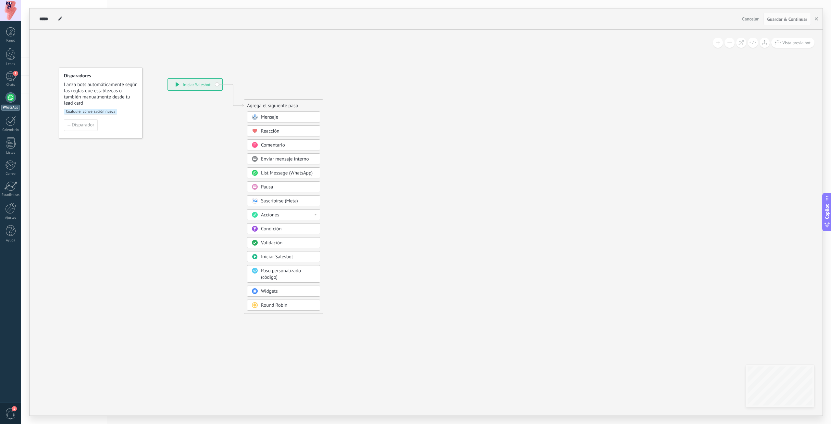
click at [275, 116] on span "Mensaje" at bounding box center [269, 117] width 17 height 6
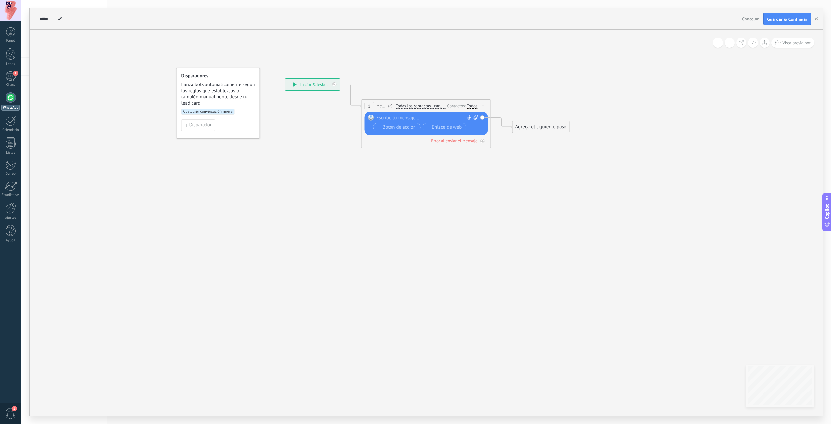
click at [396, 119] on div at bounding box center [425, 118] width 96 height 6
click at [400, 117] on div at bounding box center [425, 118] width 96 height 6
paste div
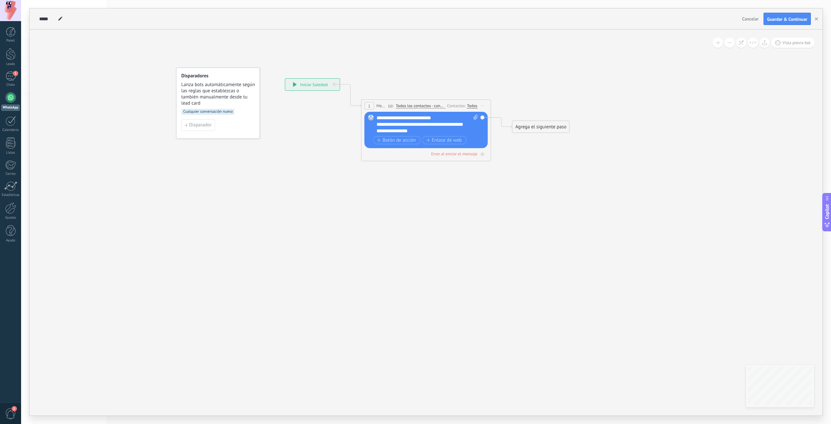
click at [438, 118] on div "**********" at bounding box center [428, 124] width 102 height 19
click at [401, 141] on span "Botón de acción" at bounding box center [396, 140] width 39 height 5
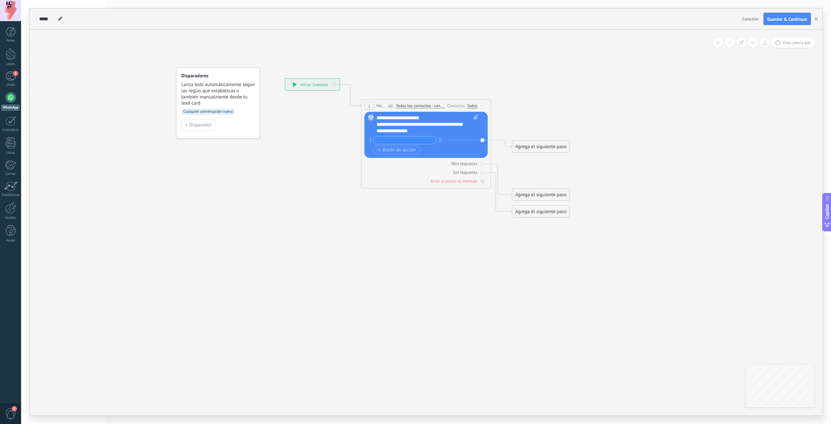
click at [398, 142] on input "text" at bounding box center [404, 139] width 63 height 7
paste input "**********"
click at [427, 142] on input "**********" at bounding box center [404, 139] width 63 height 7
click at [427, 139] on input "**********" at bounding box center [404, 139] width 63 height 7
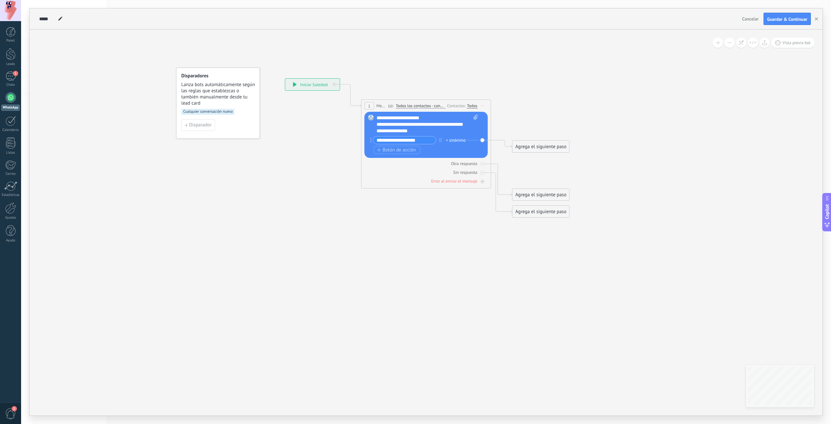
click at [427, 139] on input "**********" at bounding box center [404, 139] width 63 height 7
type input "**********"
click at [396, 150] on span "Botón de acción" at bounding box center [396, 149] width 39 height 5
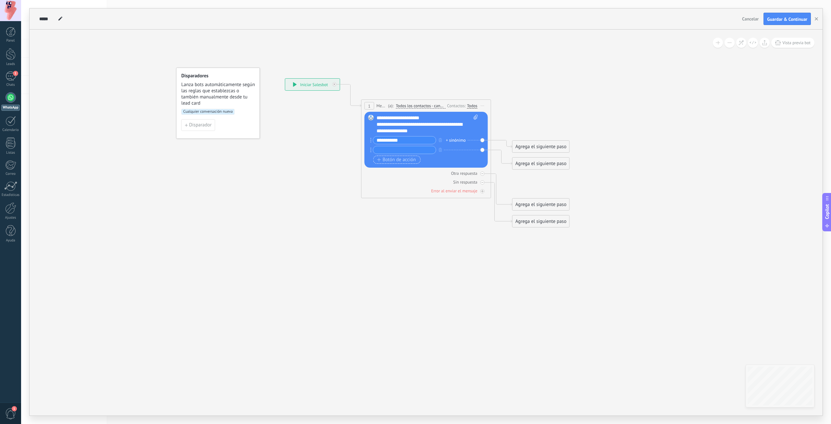
paste input "**********"
type input "**********"
click at [400, 161] on span "Botón de acción" at bounding box center [396, 159] width 39 height 5
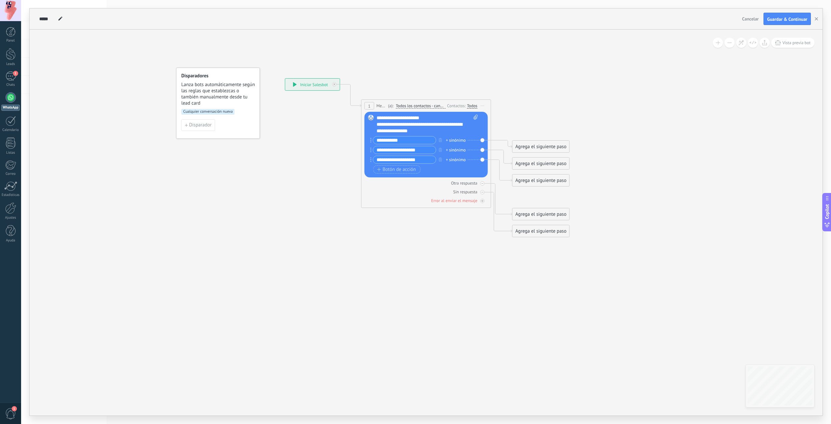
type input "**********"
click at [411, 171] on span "Botón de acción" at bounding box center [396, 169] width 39 height 5
type input "*"
click at [402, 171] on input "*******" at bounding box center [404, 169] width 63 height 7
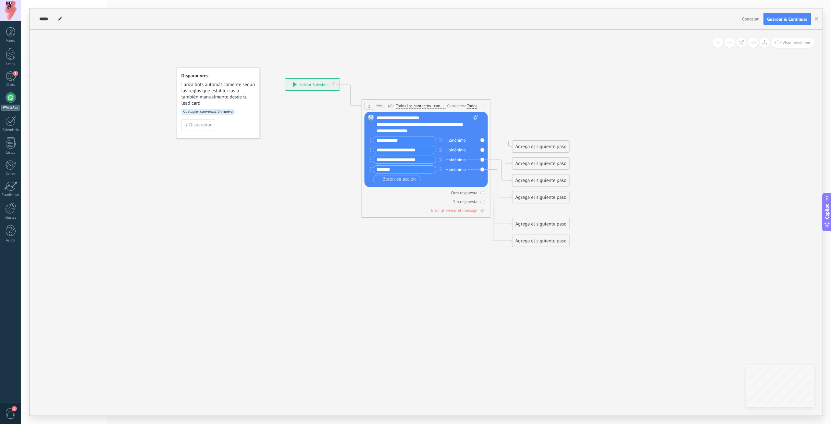
click at [402, 171] on input "*******" at bounding box center [404, 169] width 63 height 7
drag, startPoint x: 384, startPoint y: 164, endPoint x: 384, endPoint y: 170, distance: 5.5
click at [384, 170] on div "**********" at bounding box center [425, 155] width 105 height 39
click at [384, 170] on input "**********" at bounding box center [404, 169] width 63 height 7
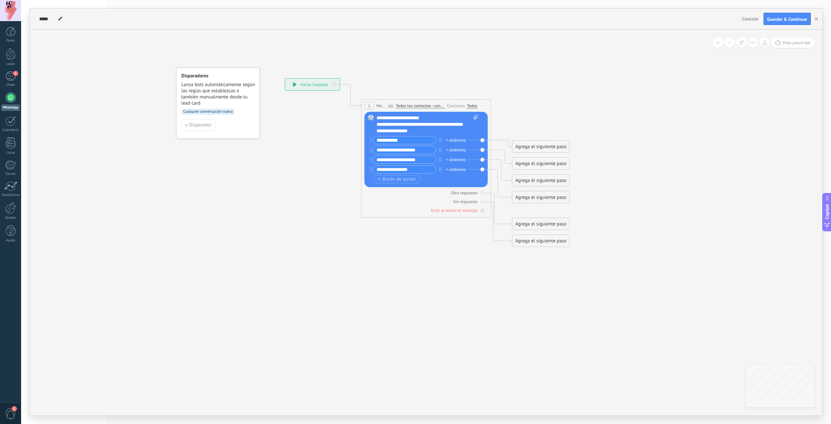
click at [385, 170] on input "**********" at bounding box center [404, 169] width 63 height 7
paste input "text"
type input "**********"
click at [408, 179] on span "Botón de acción" at bounding box center [396, 179] width 39 height 5
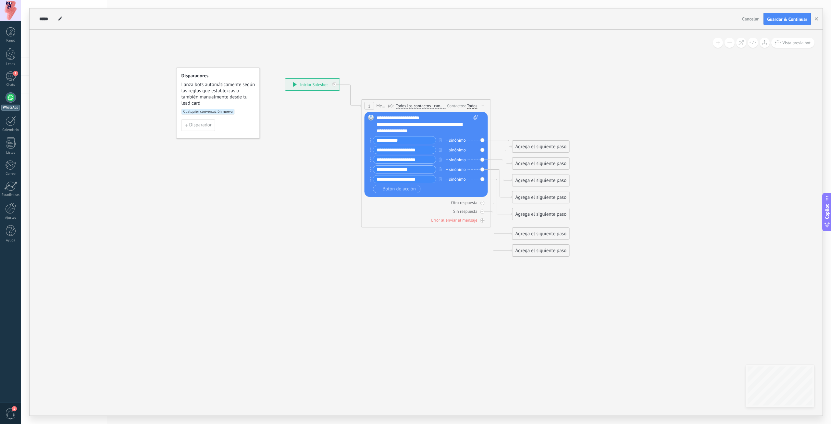
type input "**********"
drag, startPoint x: 539, startPoint y: 144, endPoint x: 550, endPoint y: 102, distance: 42.8
click at [550, 102] on div "Agrega el siguiente paso" at bounding box center [552, 105] width 57 height 11
drag, startPoint x: 544, startPoint y: 165, endPoint x: 572, endPoint y: 161, distance: 28.9
click at [572, 161] on div "Agrega el siguiente paso" at bounding box center [569, 159] width 57 height 11
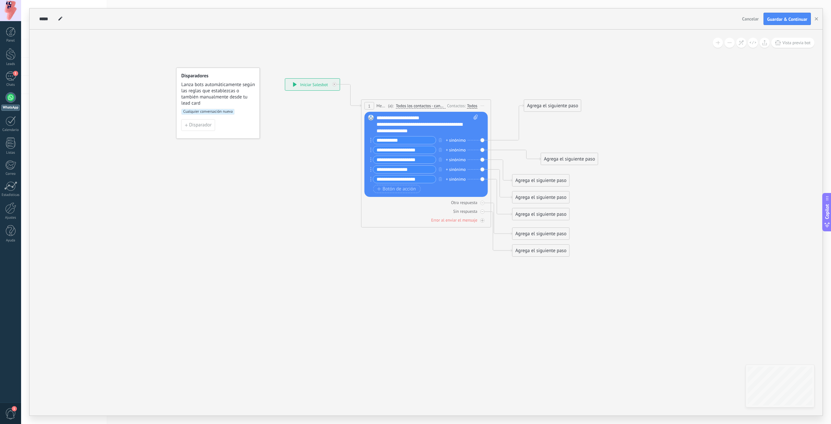
click at [544, 108] on div "Agrega el siguiente paso" at bounding box center [552, 105] width 57 height 11
click at [557, 217] on span "Acciones" at bounding box center [550, 215] width 18 height 6
click at [641, 209] on icon at bounding box center [431, 167] width 616 height 503
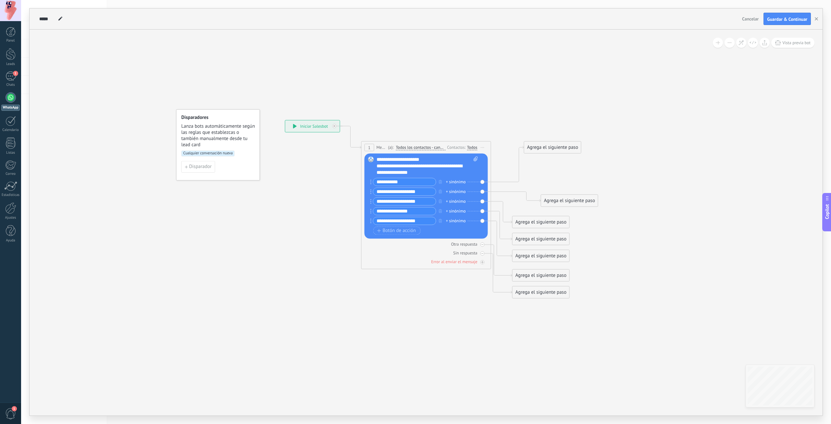
drag, startPoint x: 645, startPoint y: 220, endPoint x: 575, endPoint y: 54, distance: 180.2
click at [645, 211] on icon at bounding box center [431, 208] width 616 height 503
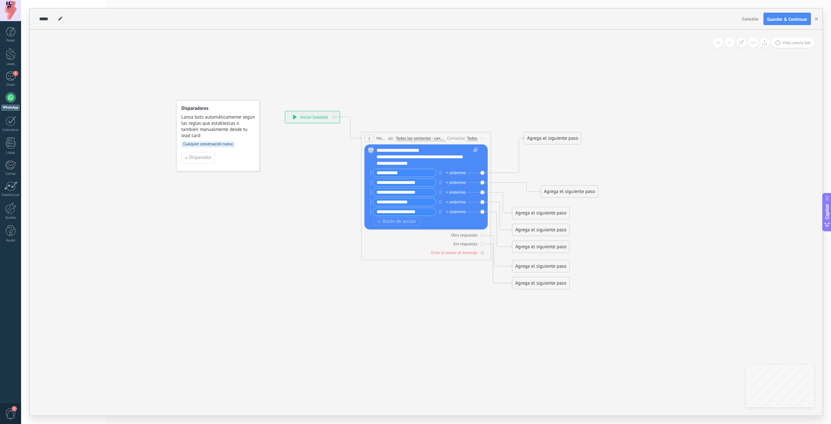
click at [459, 174] on div "+ sinónimo" at bounding box center [456, 173] width 20 height 6
click at [638, 160] on icon at bounding box center [431, 199] width 616 height 503
click at [427, 138] on span "Todos los contactos - canales seleccionados" at bounding box center [421, 138] width 50 height 5
click at [427, 138] on button "Todos los contactos - canales seleccionados" at bounding box center [433, 138] width 81 height 12
click at [647, 166] on icon at bounding box center [431, 199] width 616 height 503
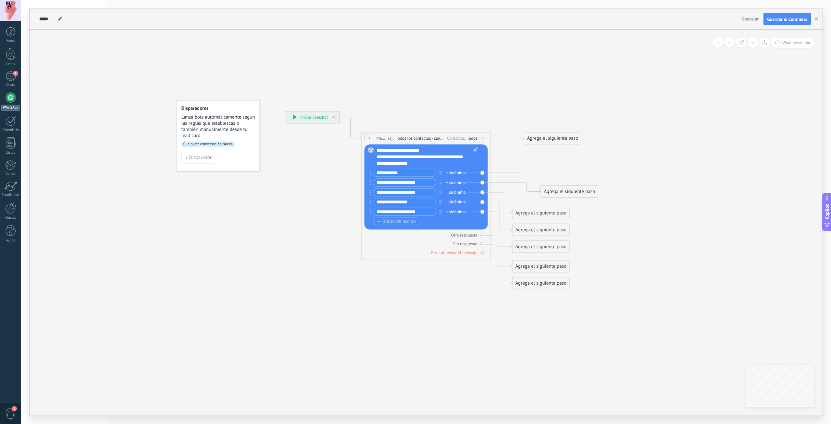
click at [310, 118] on div "**********" at bounding box center [312, 117] width 55 height 12
click at [532, 211] on div "Agrega el siguiente paso" at bounding box center [541, 213] width 57 height 11
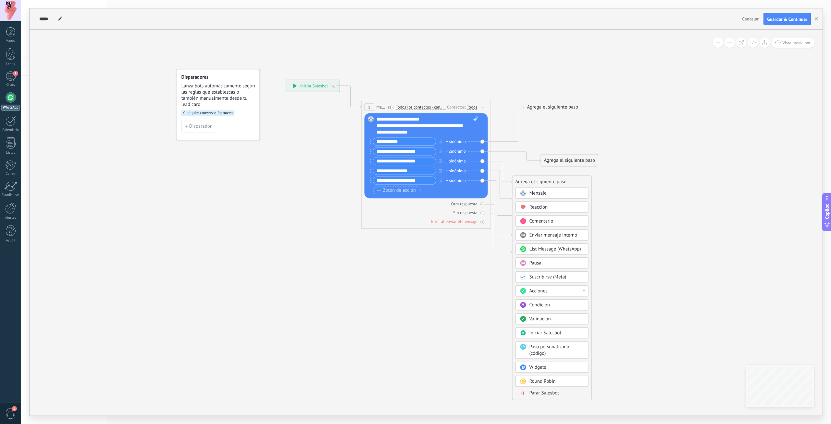
click at [653, 198] on icon at bounding box center [431, 168] width 616 height 503
click at [14, 60] on link "Leads" at bounding box center [10, 57] width 21 height 18
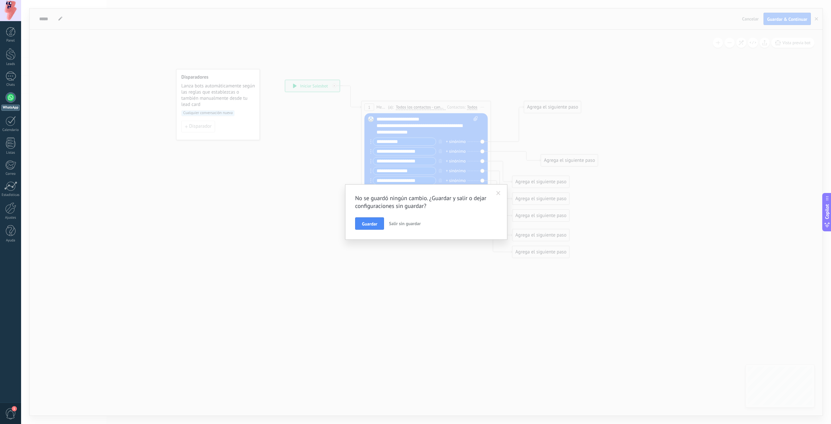
click at [377, 223] on span "Guardar" at bounding box center [369, 223] width 15 height 5
